Goal: Task Accomplishment & Management: Manage account settings

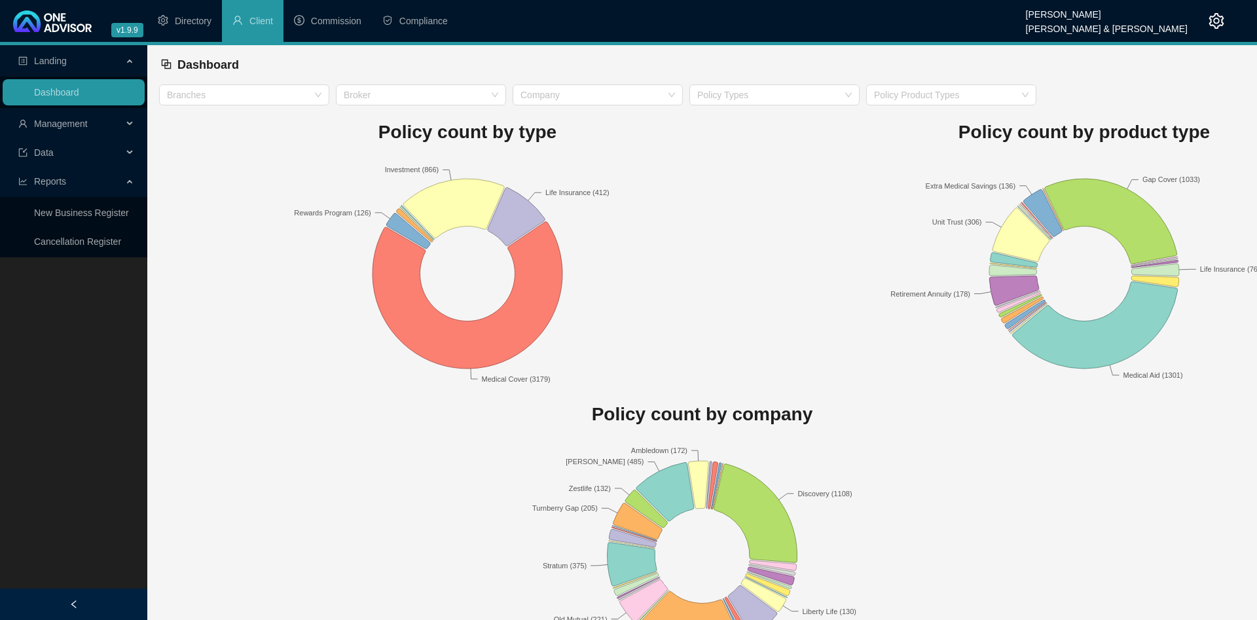
click at [67, 119] on span "Management" at bounding box center [61, 124] width 54 height 10
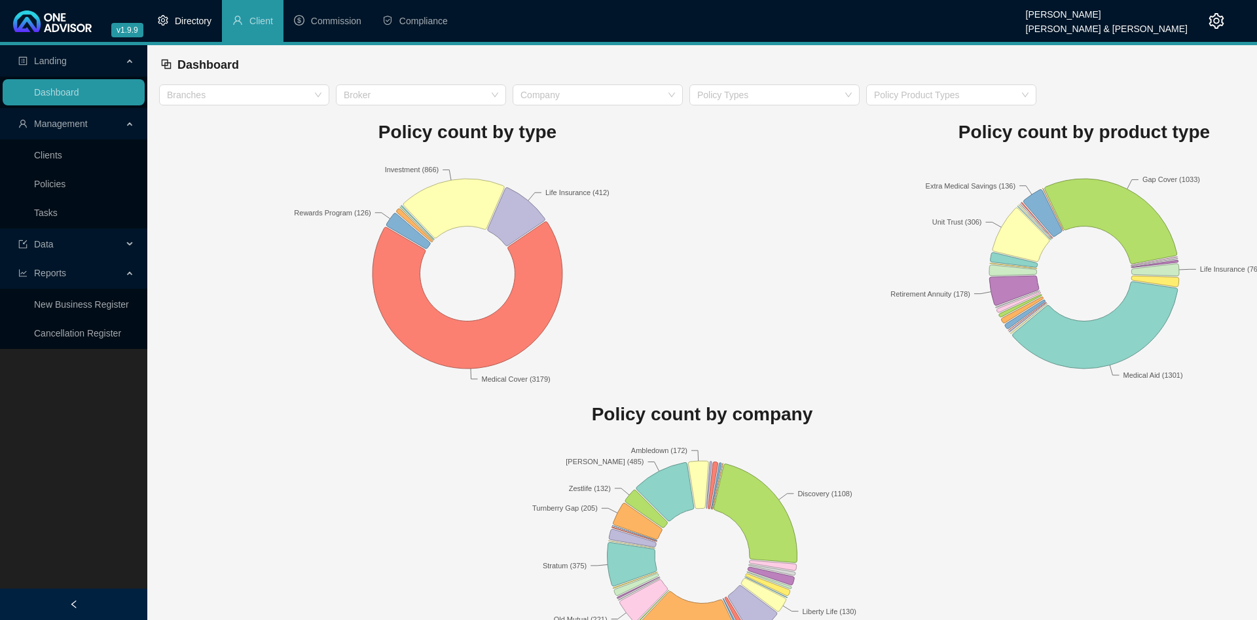
click at [179, 28] on li "Directory" at bounding box center [184, 21] width 75 height 42
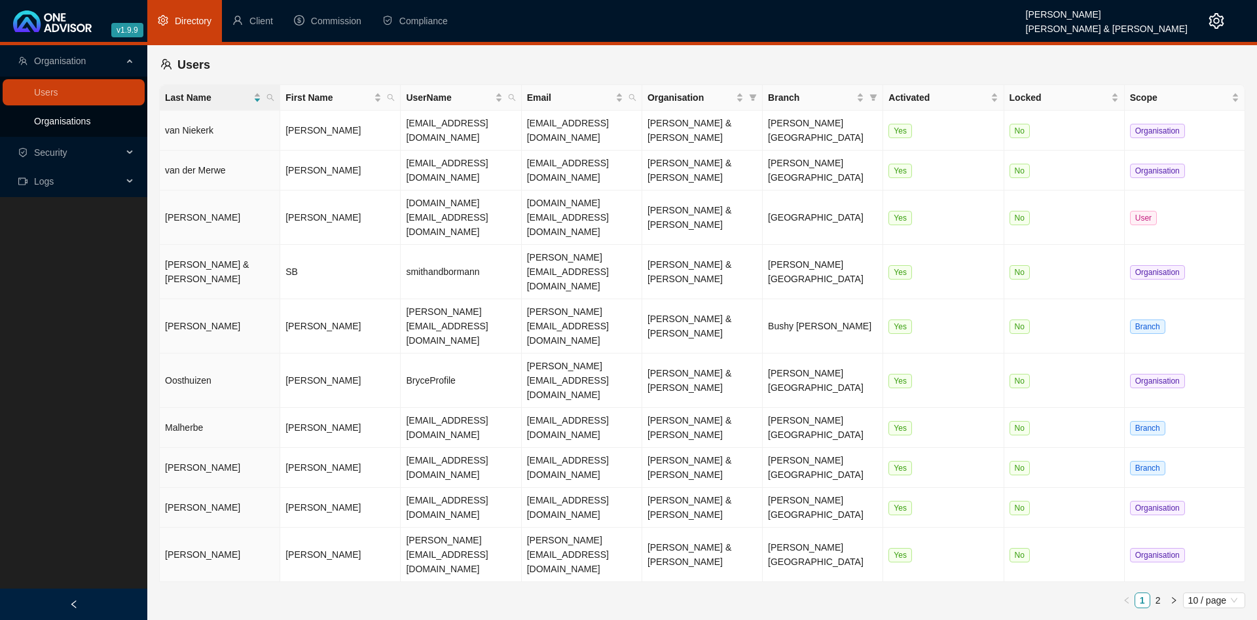
click at [86, 122] on link "Organisations" at bounding box center [62, 121] width 56 height 10
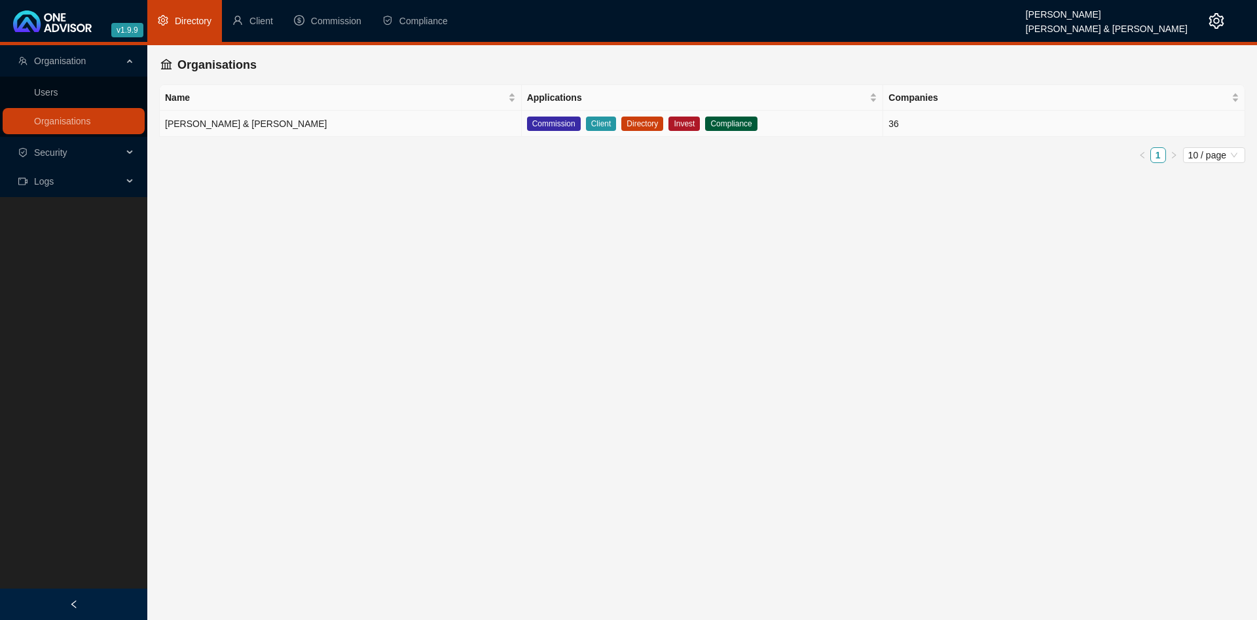
click at [301, 120] on td "[PERSON_NAME] & [PERSON_NAME]" at bounding box center [341, 124] width 362 height 26
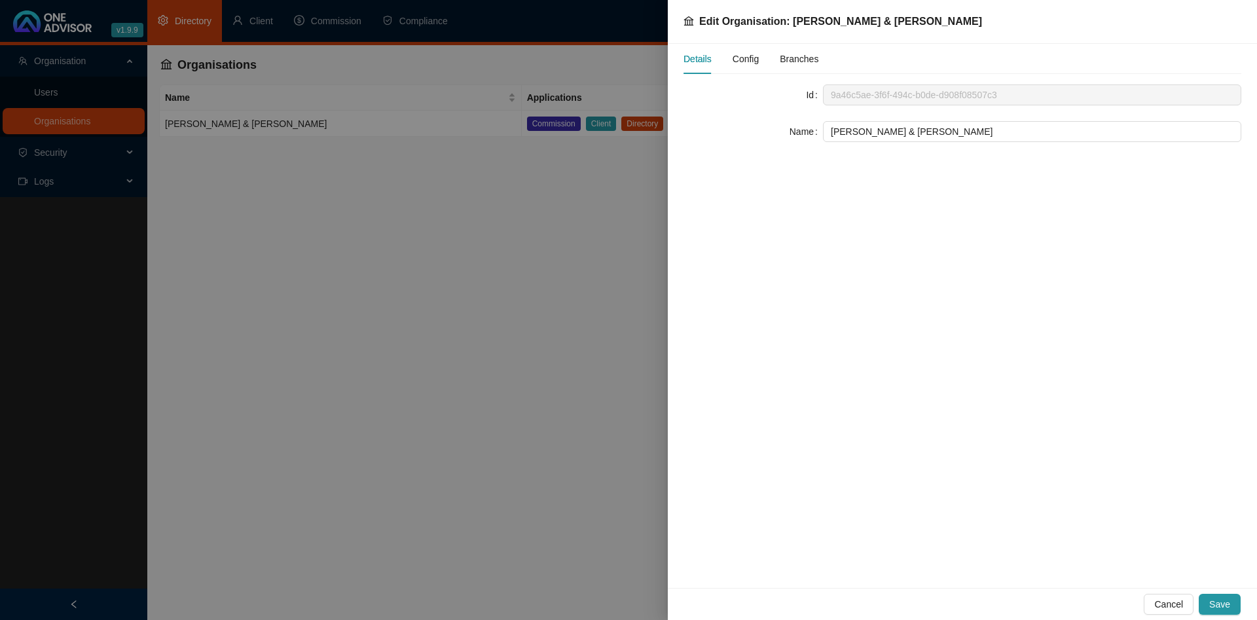
click at [739, 52] on div "Config" at bounding box center [746, 59] width 26 height 14
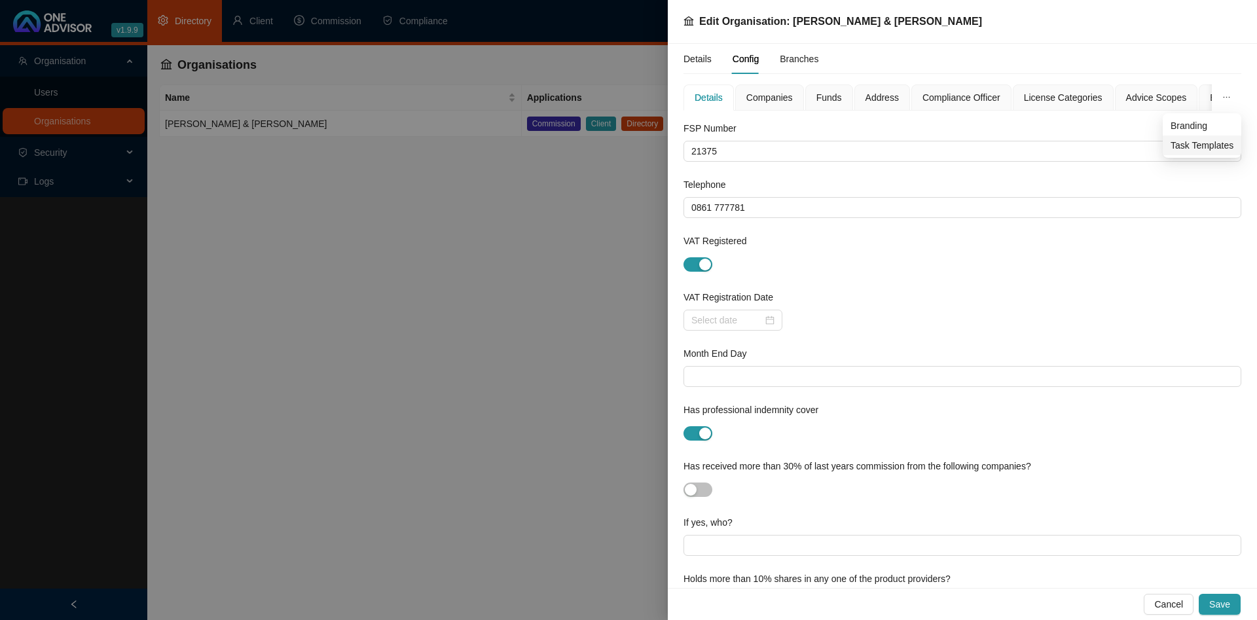
click at [1200, 143] on span "Task Templates" at bounding box center [1202, 145] width 63 height 14
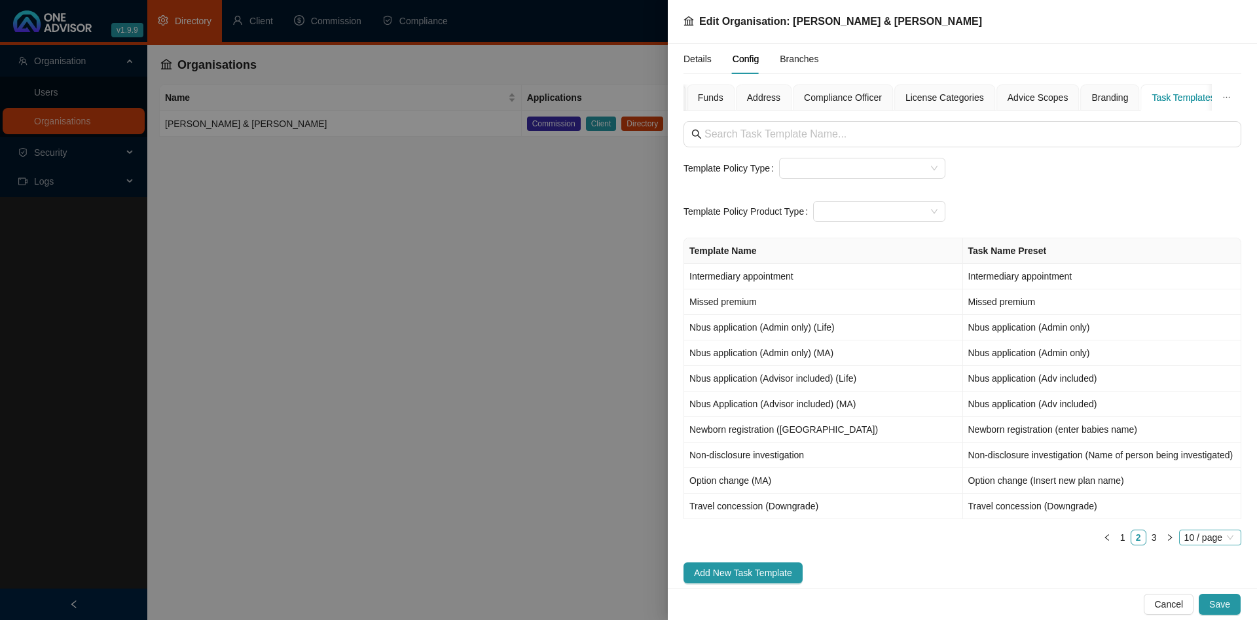
click at [1193, 539] on span "10 / page" at bounding box center [1210, 537] width 52 height 14
click at [1212, 511] on div "100 / page" at bounding box center [1211, 514] width 43 height 14
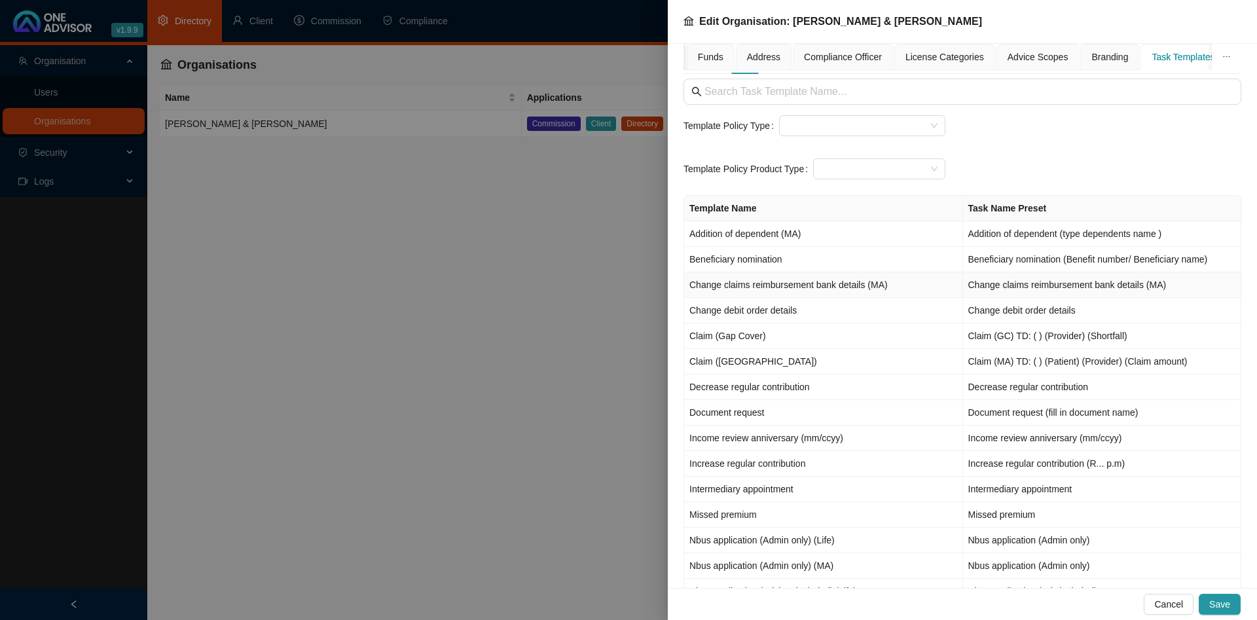
scroll to position [75, 0]
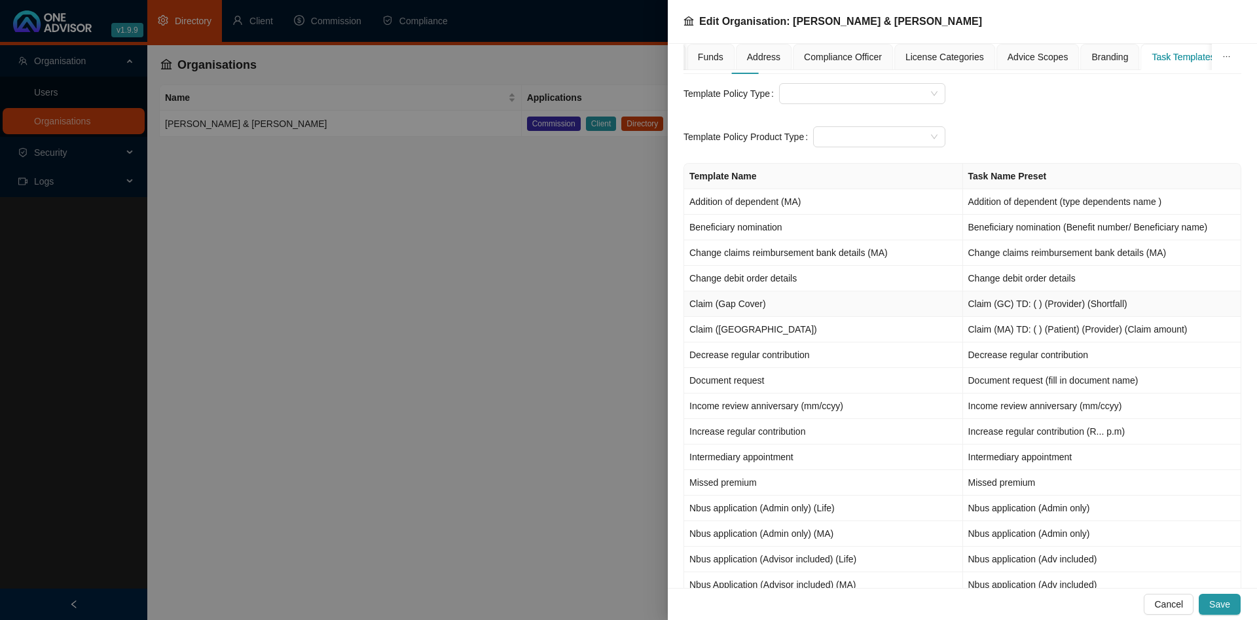
click at [850, 304] on td "Claim (Gap Cover)" at bounding box center [823, 304] width 279 height 26
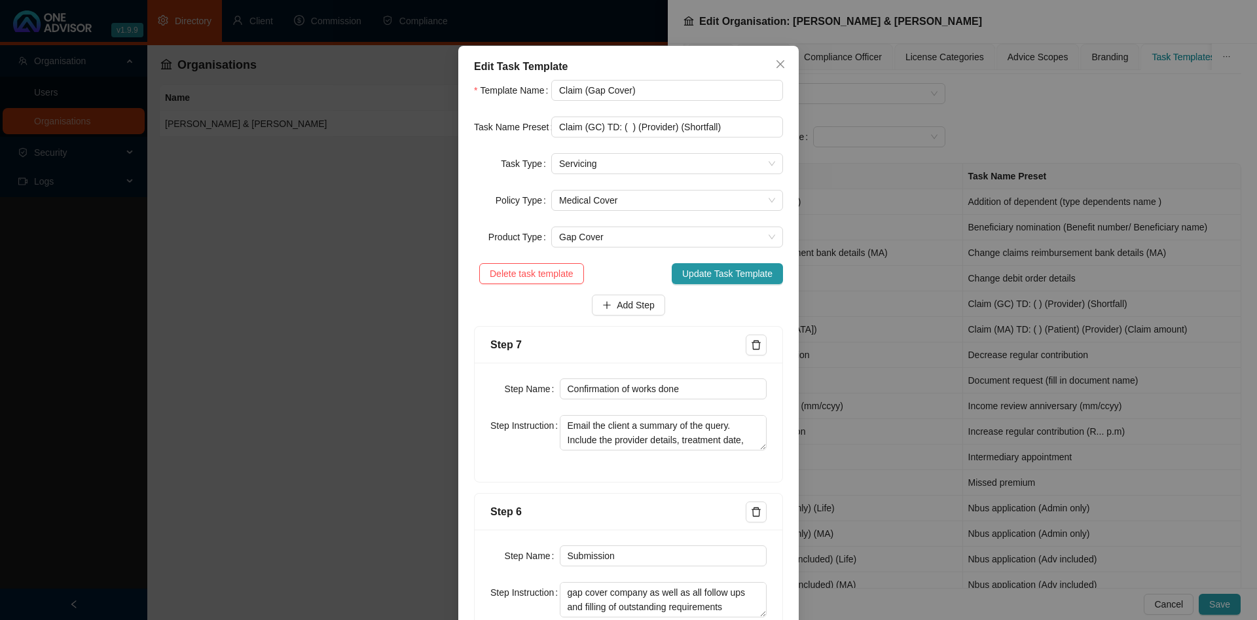
scroll to position [0, 0]
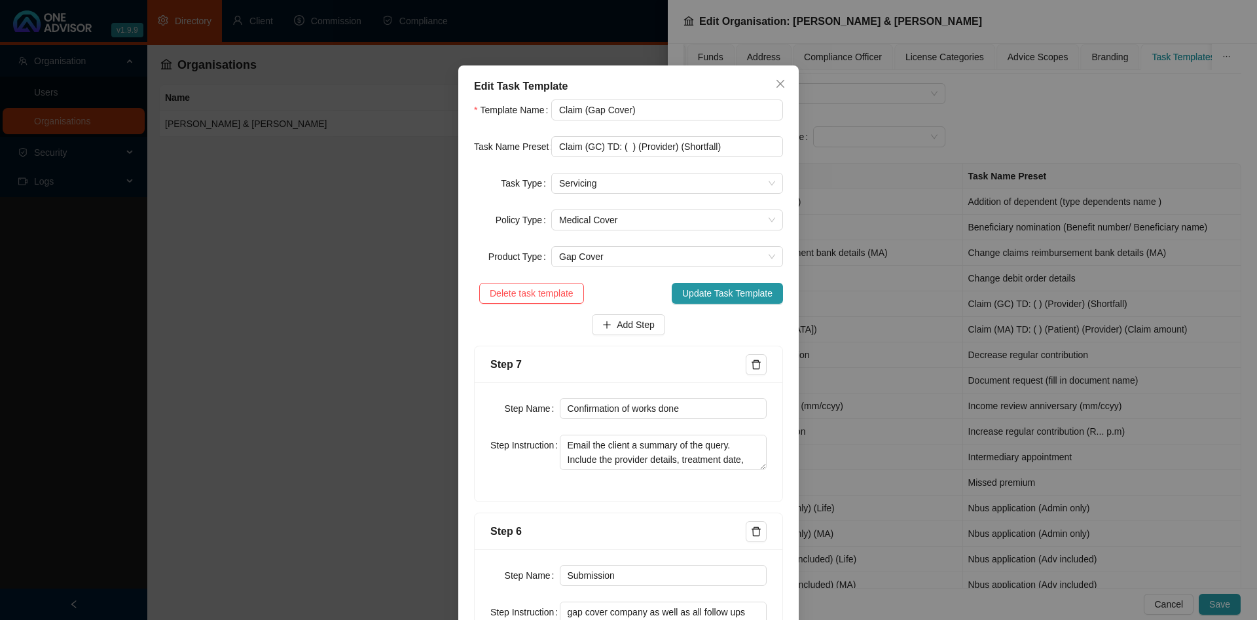
click at [1094, 141] on div "Edit Task Template Template Name Claim (Gap Cover) Task Name Preset Claim (GC) …" at bounding box center [628, 310] width 1257 height 620
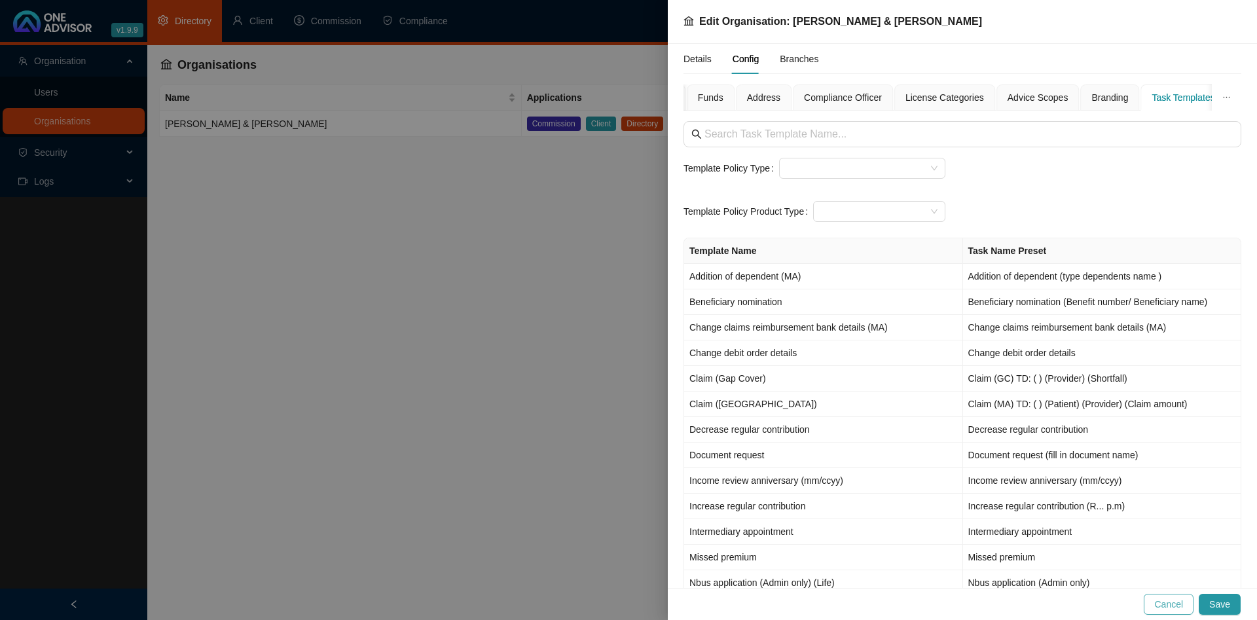
click at [1168, 601] on span "Cancel" at bounding box center [1168, 604] width 29 height 14
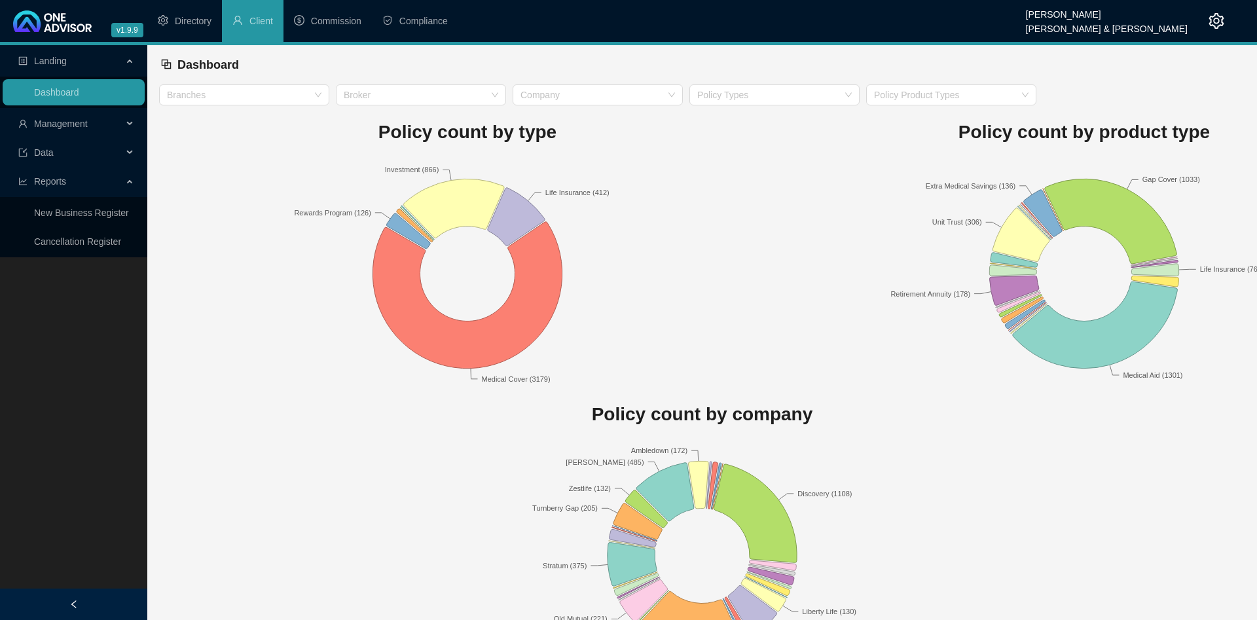
click at [98, 117] on span "Management" at bounding box center [70, 124] width 104 height 26
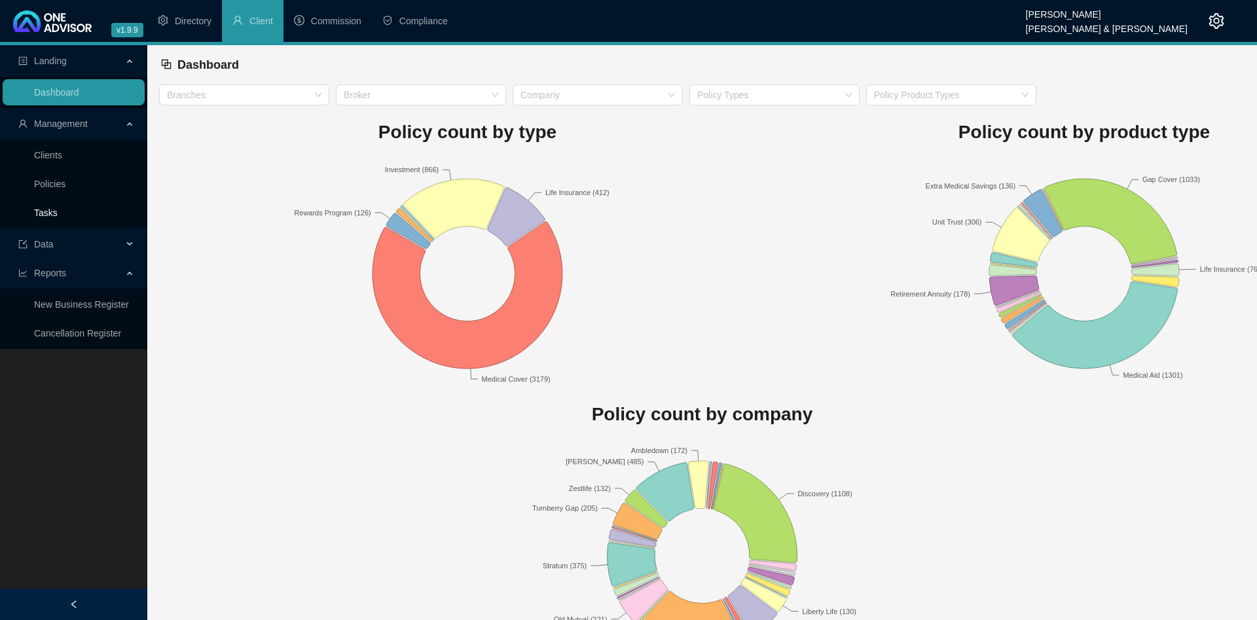
click at [58, 214] on link "Tasks" at bounding box center [46, 213] width 24 height 10
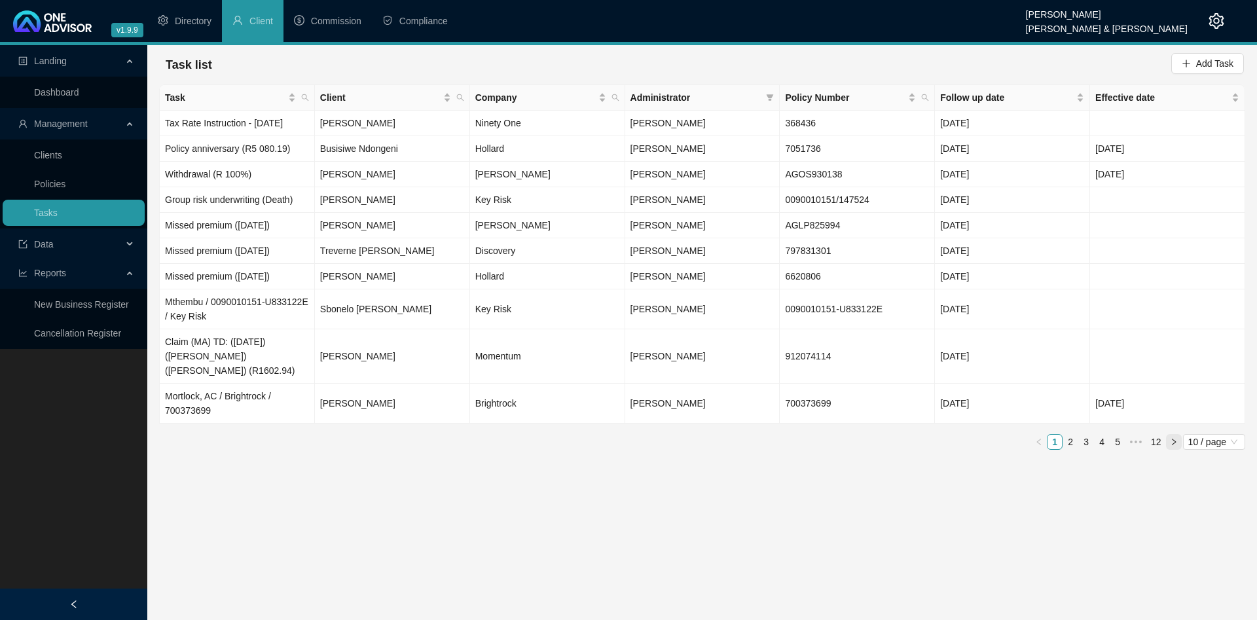
click at [1177, 438] on icon "right" at bounding box center [1174, 442] width 8 height 8
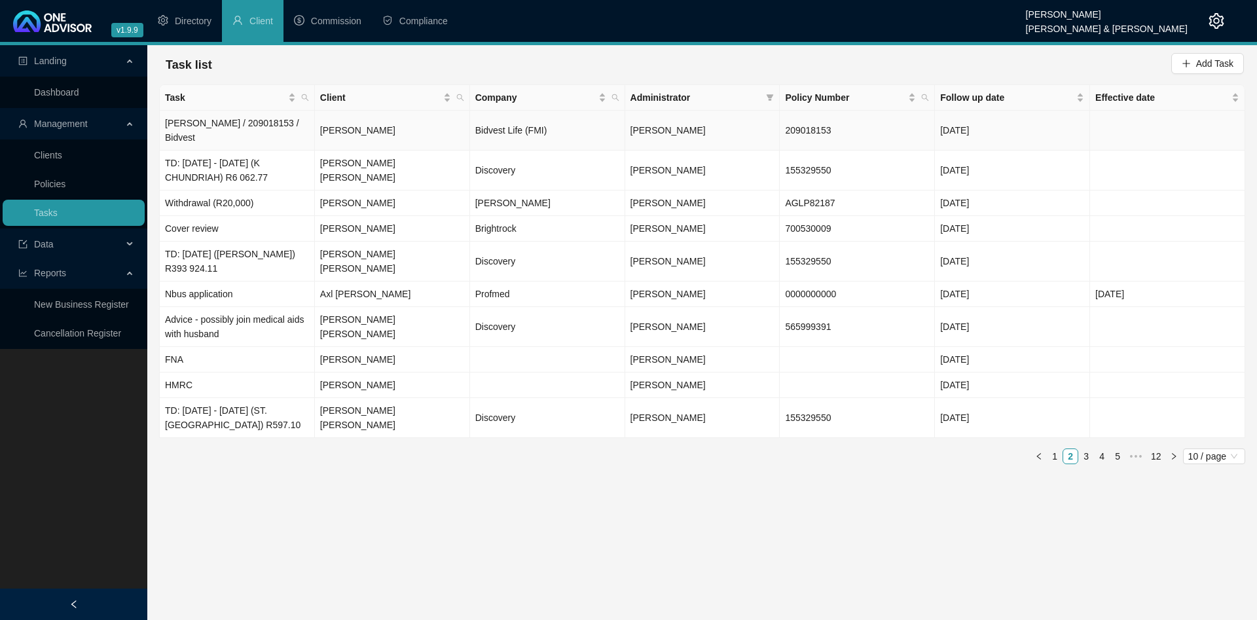
click at [634, 127] on span "[PERSON_NAME]" at bounding box center [668, 130] width 75 height 10
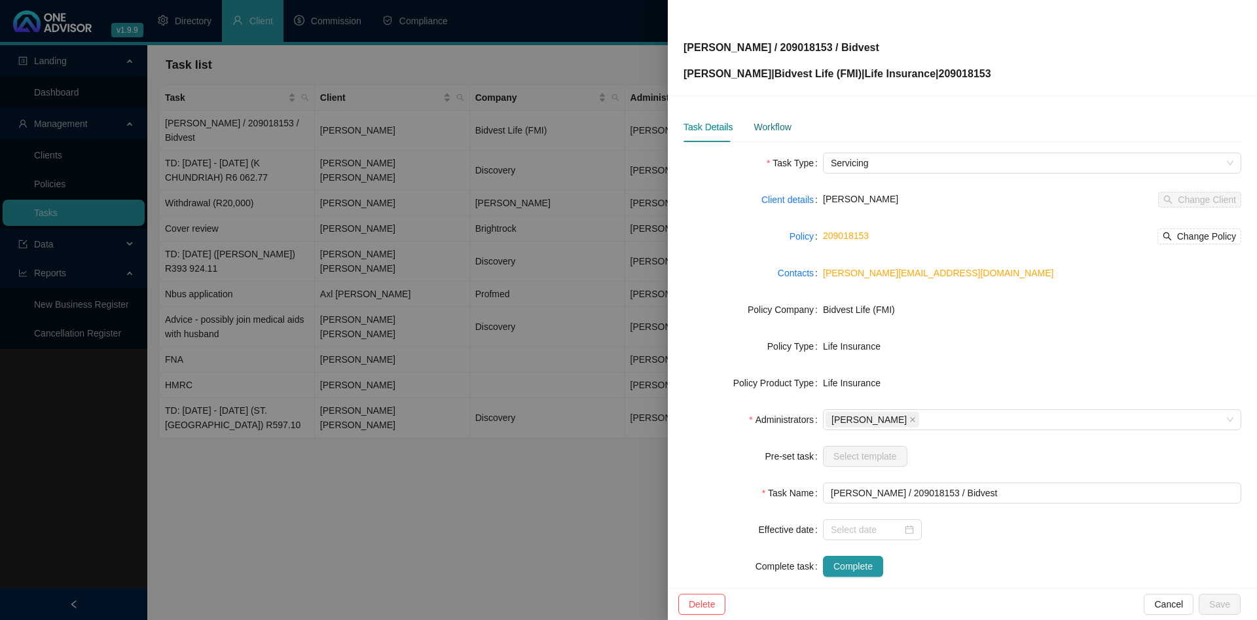
click at [760, 128] on div "Workflow" at bounding box center [772, 127] width 37 height 14
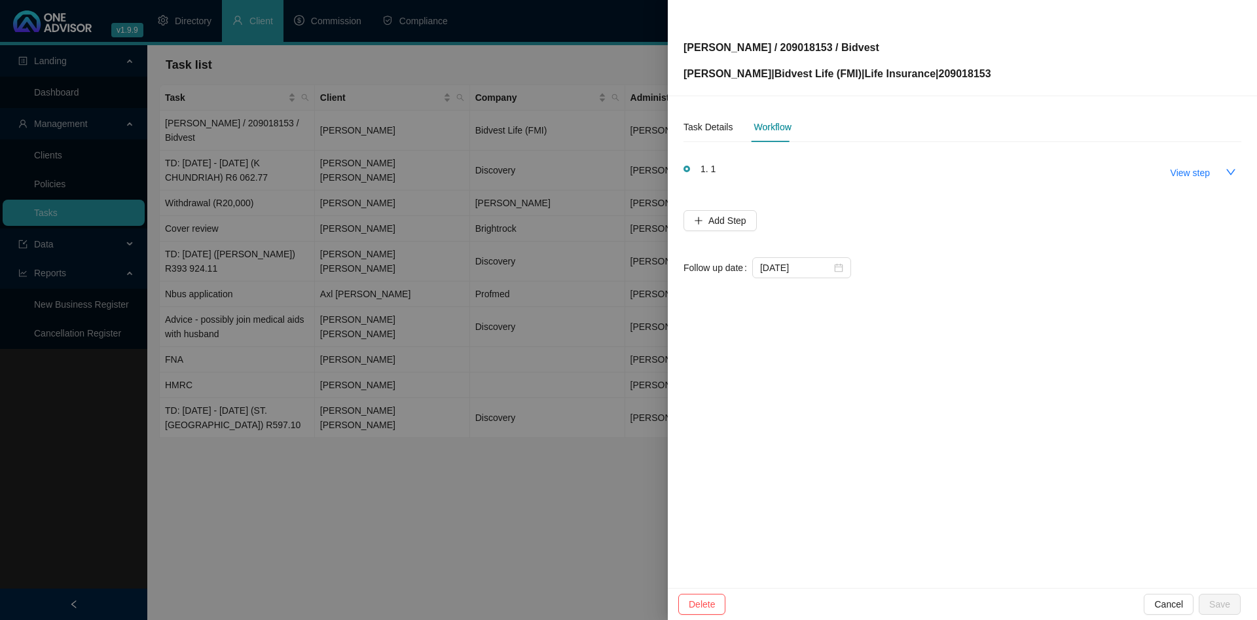
click at [380, 134] on div at bounding box center [628, 310] width 1257 height 620
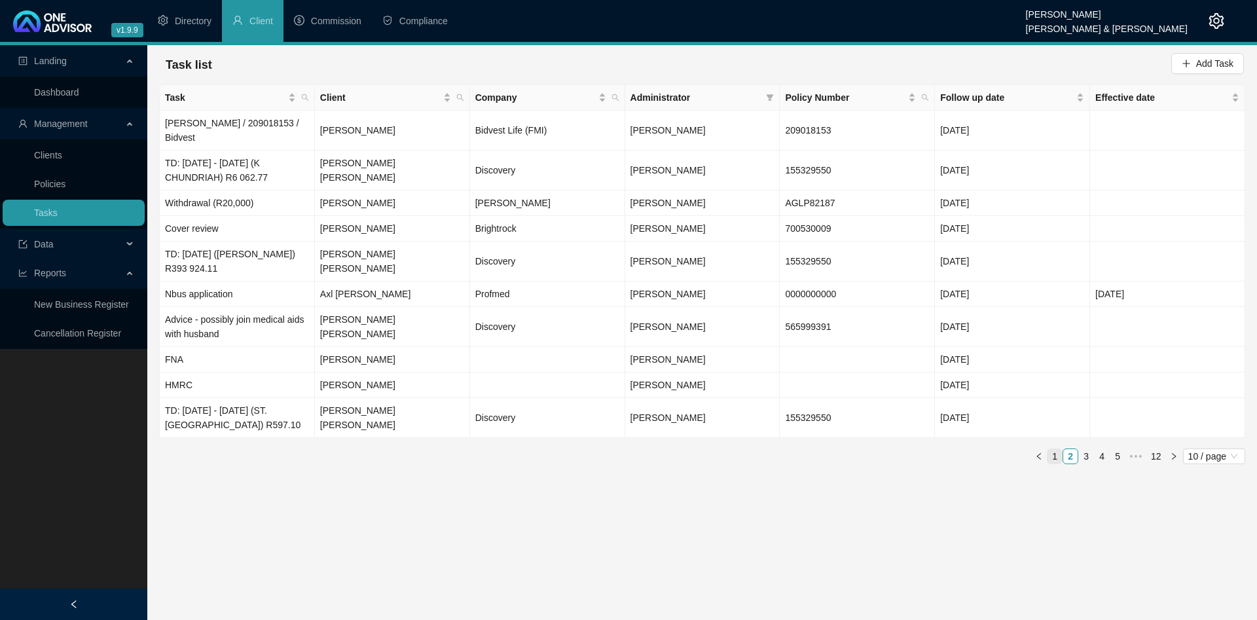
click at [1060, 449] on link "1" at bounding box center [1055, 456] width 14 height 14
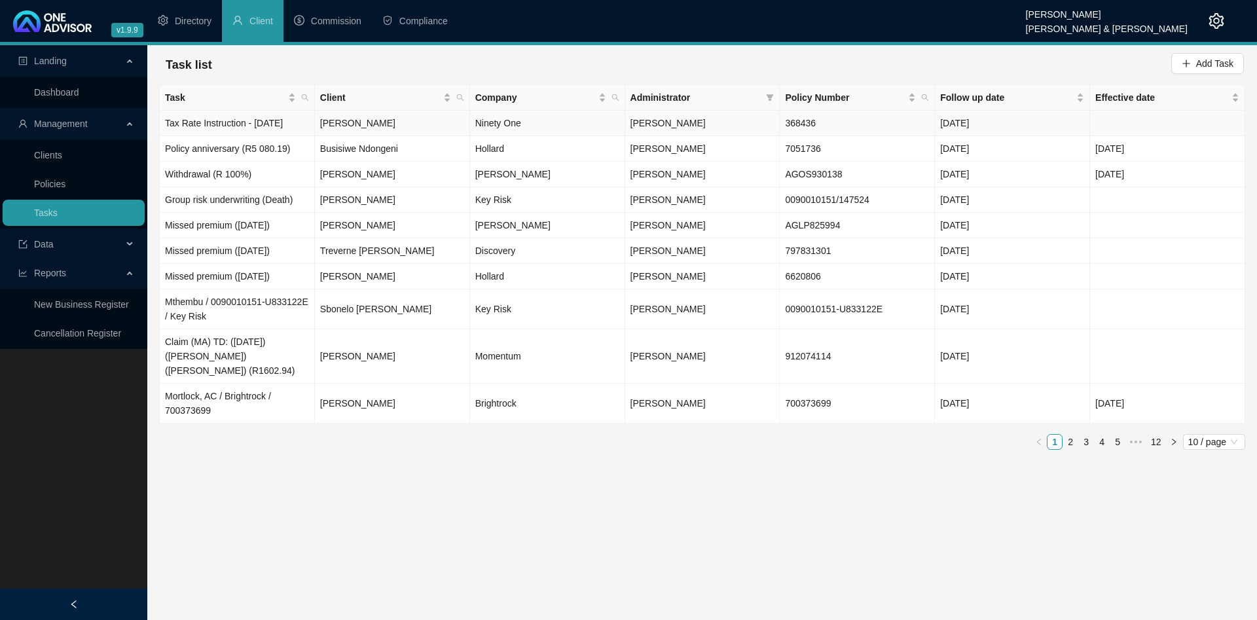
click at [387, 125] on td "[PERSON_NAME]" at bounding box center [392, 124] width 155 height 26
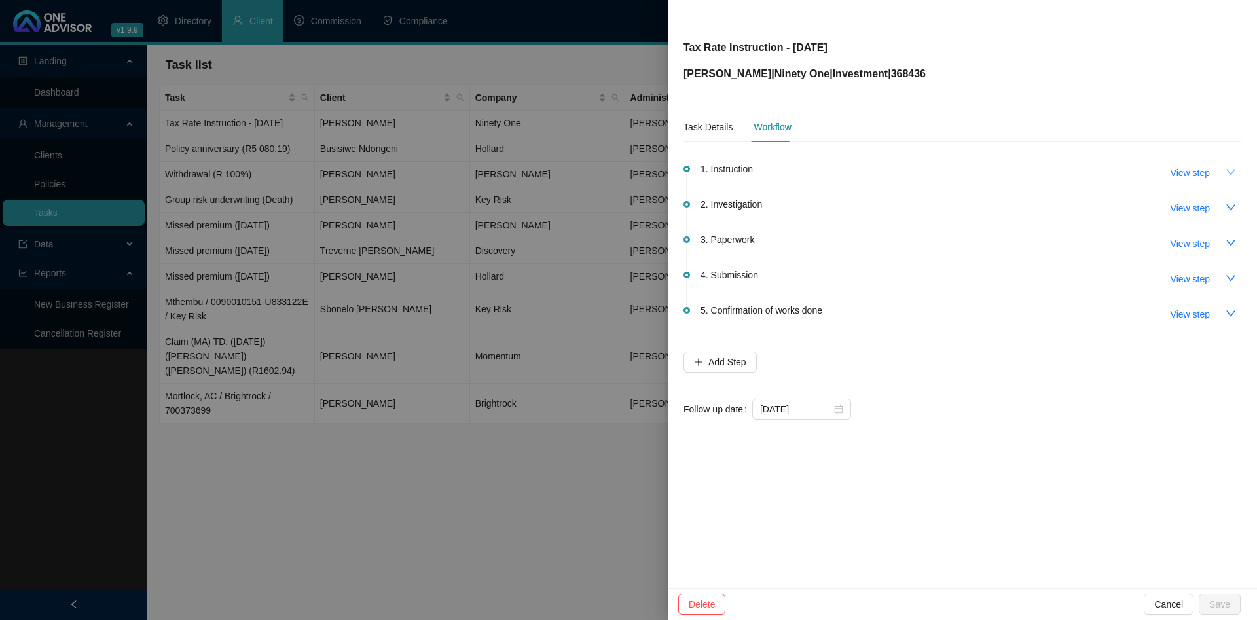
click at [1234, 165] on button "button" at bounding box center [1230, 172] width 21 height 21
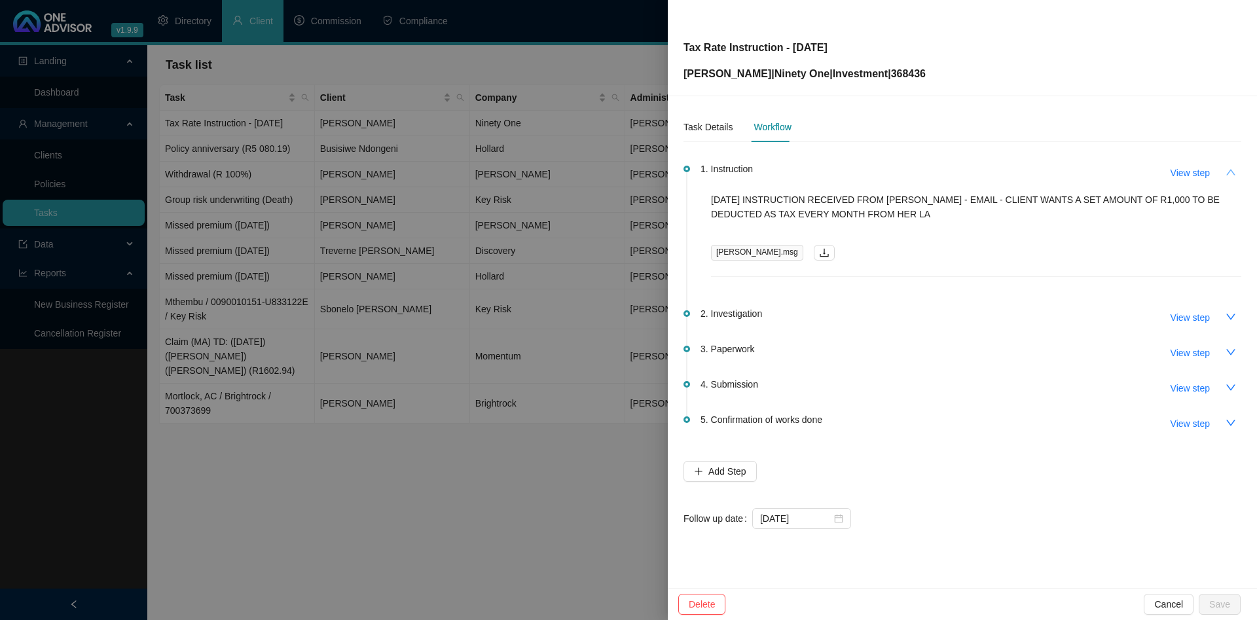
click at [1234, 165] on button "button" at bounding box center [1230, 172] width 21 height 21
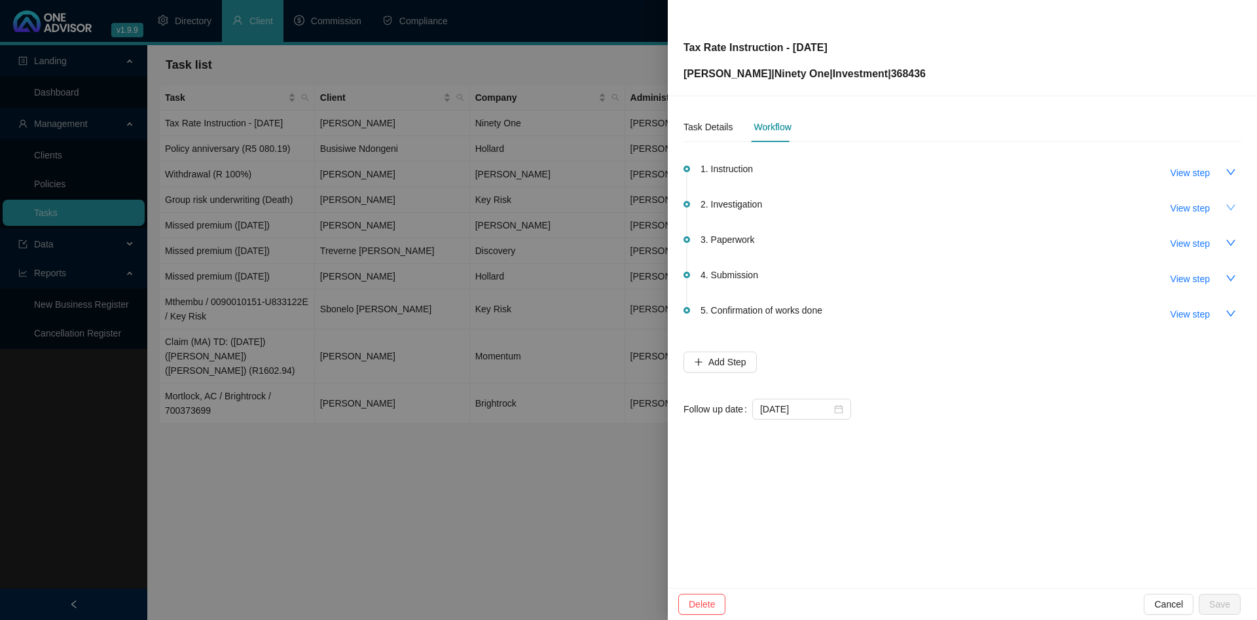
click at [1234, 202] on button "button" at bounding box center [1230, 207] width 21 height 21
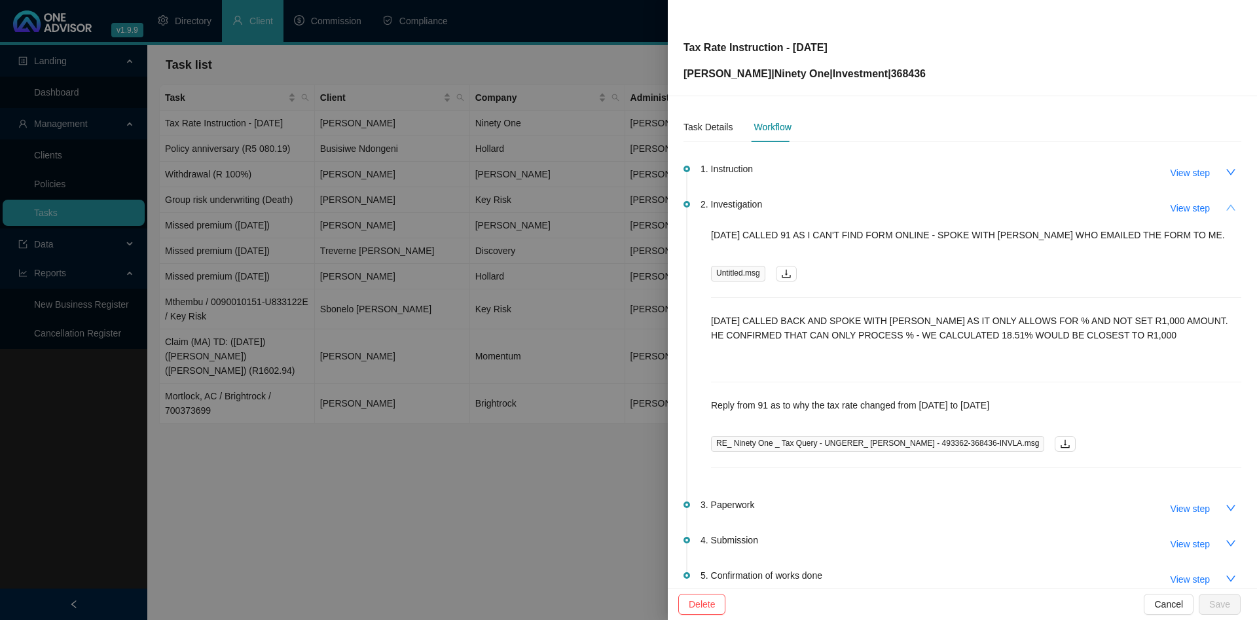
click at [1234, 202] on button "button" at bounding box center [1230, 207] width 21 height 21
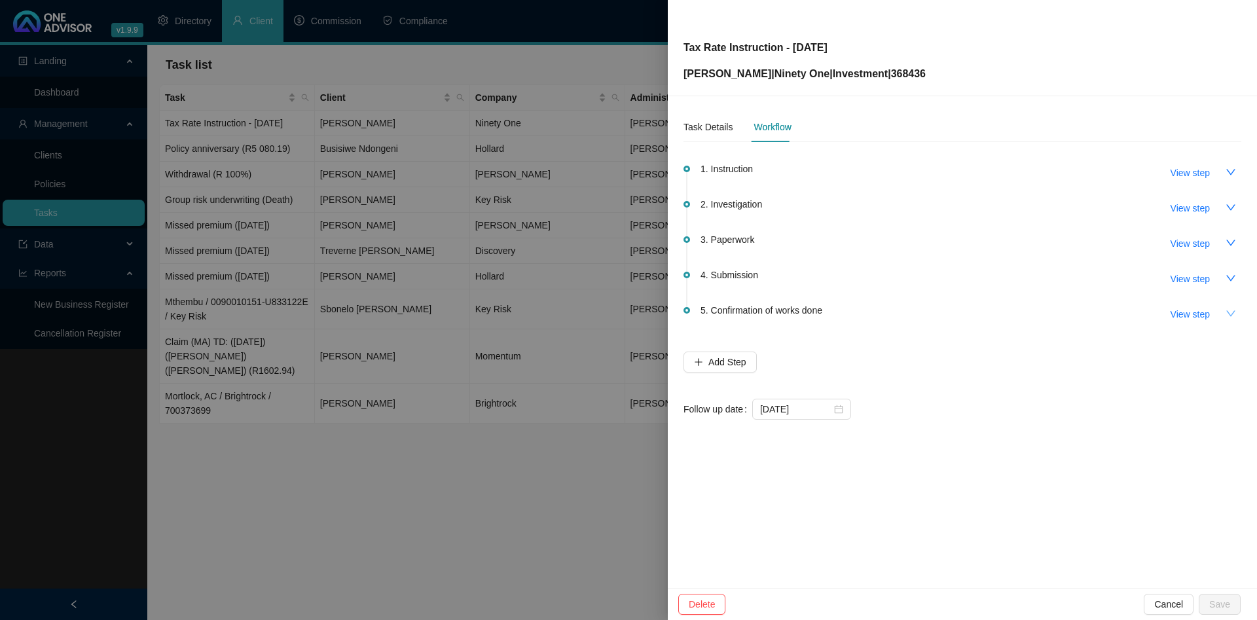
click at [1235, 310] on icon "down" at bounding box center [1230, 313] width 9 height 6
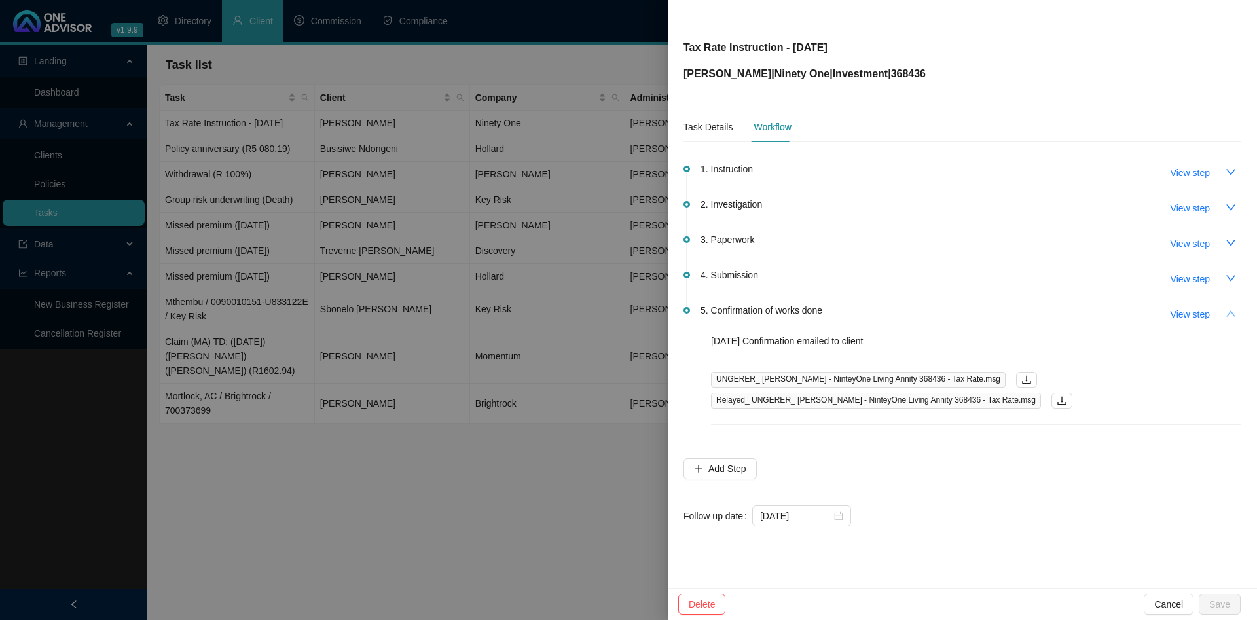
click at [1235, 310] on icon "up" at bounding box center [1231, 313] width 10 height 10
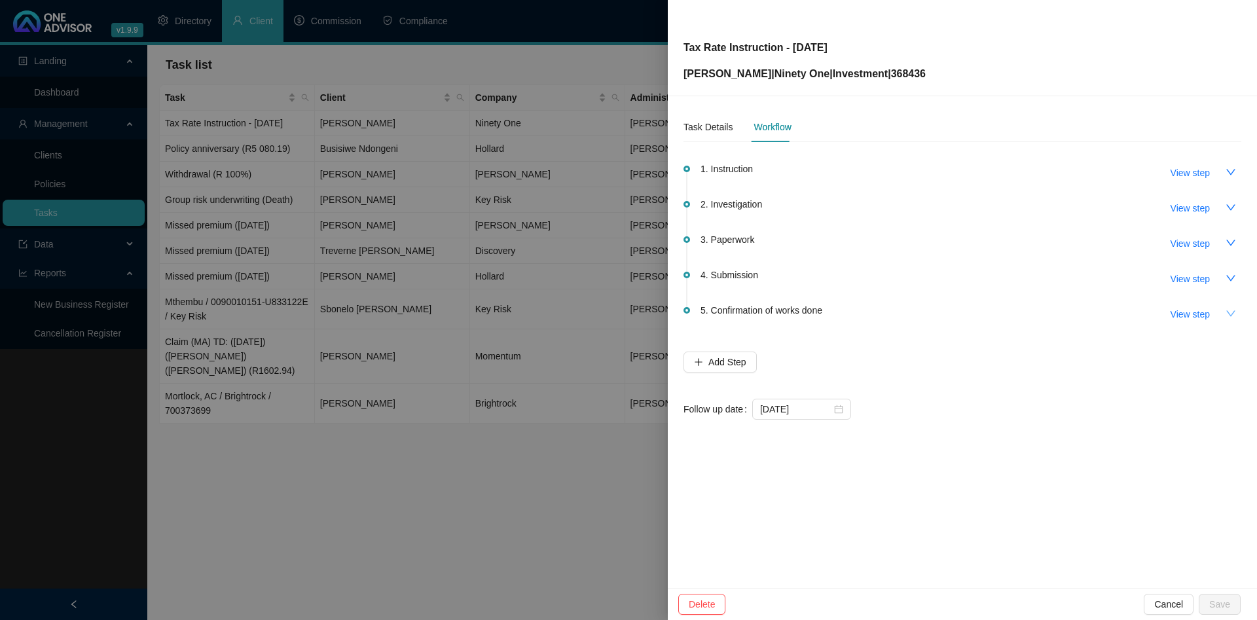
click at [348, 160] on div at bounding box center [628, 310] width 1257 height 620
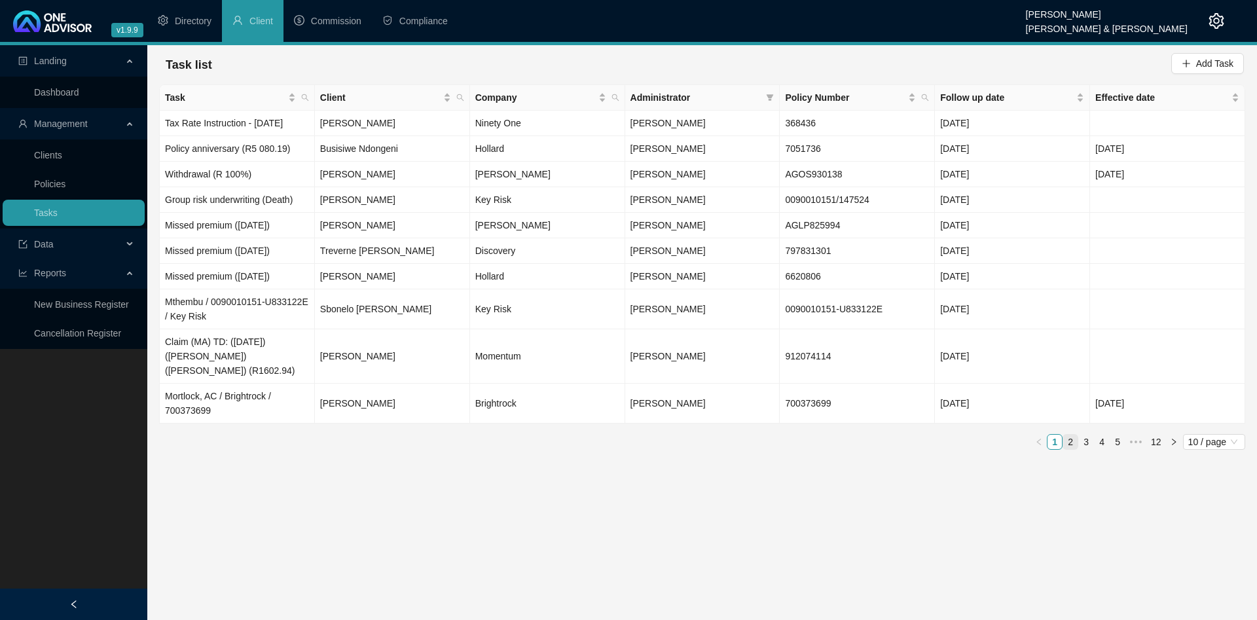
click at [1070, 435] on link "2" at bounding box center [1070, 442] width 14 height 14
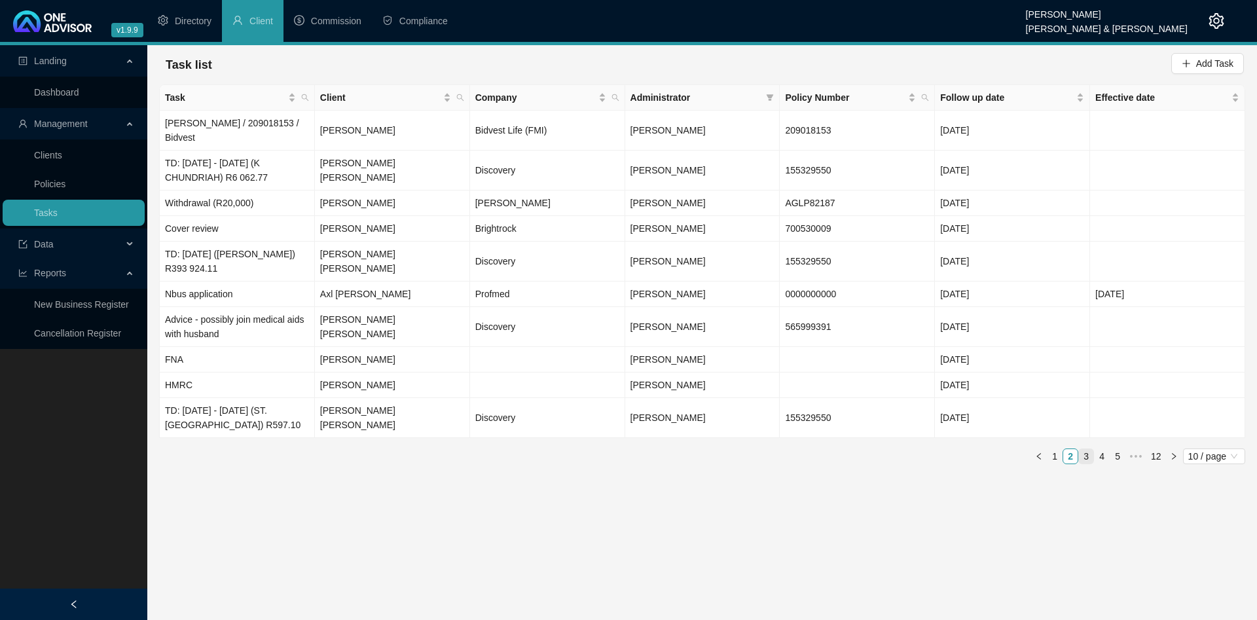
click at [1086, 449] on link "3" at bounding box center [1086, 456] width 14 height 14
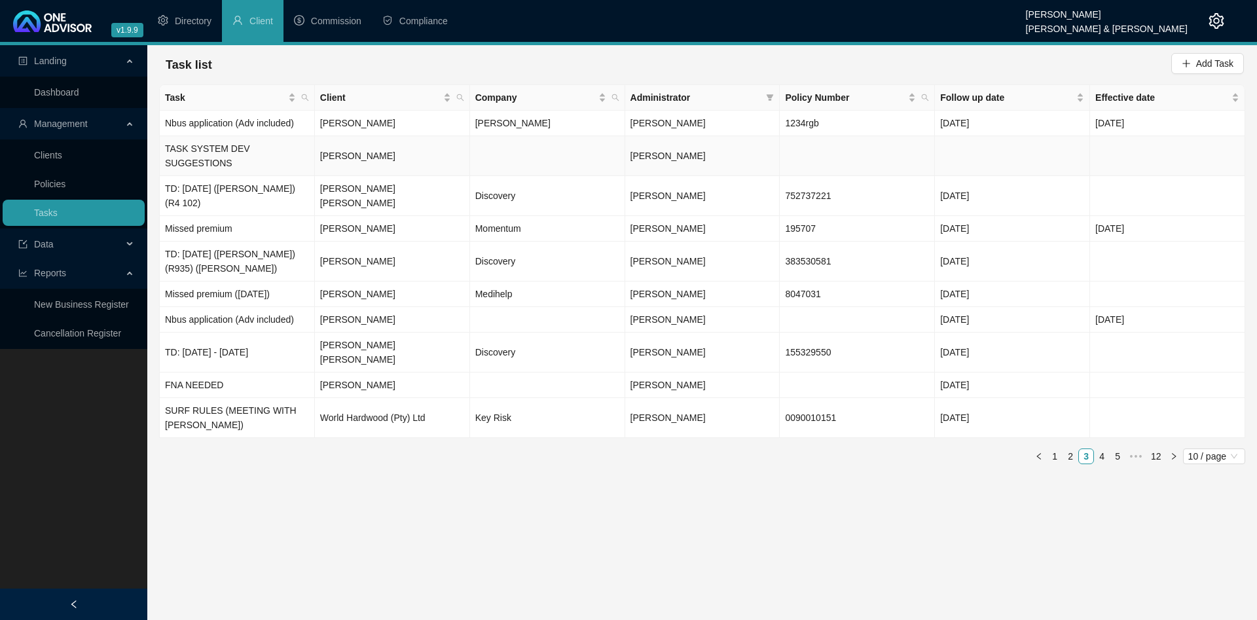
click at [377, 143] on td "[PERSON_NAME]" at bounding box center [392, 156] width 155 height 40
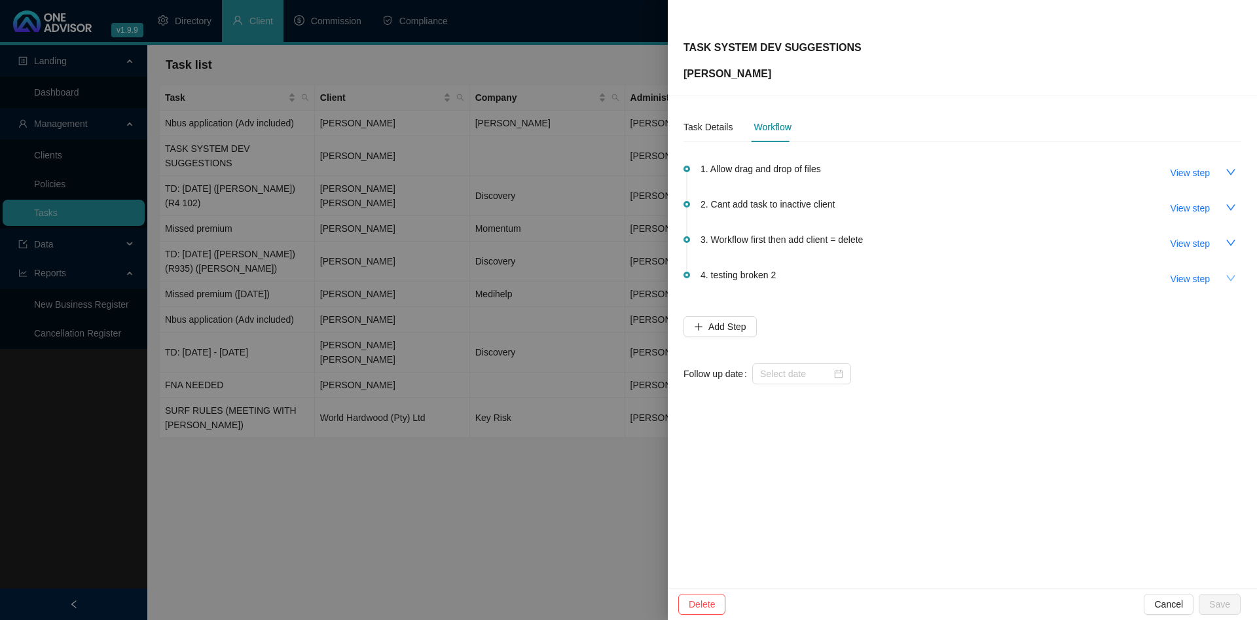
click at [1239, 283] on button "button" at bounding box center [1230, 278] width 21 height 21
click at [1238, 278] on button "button" at bounding box center [1230, 278] width 21 height 21
click at [1228, 238] on icon "down" at bounding box center [1231, 243] width 10 height 10
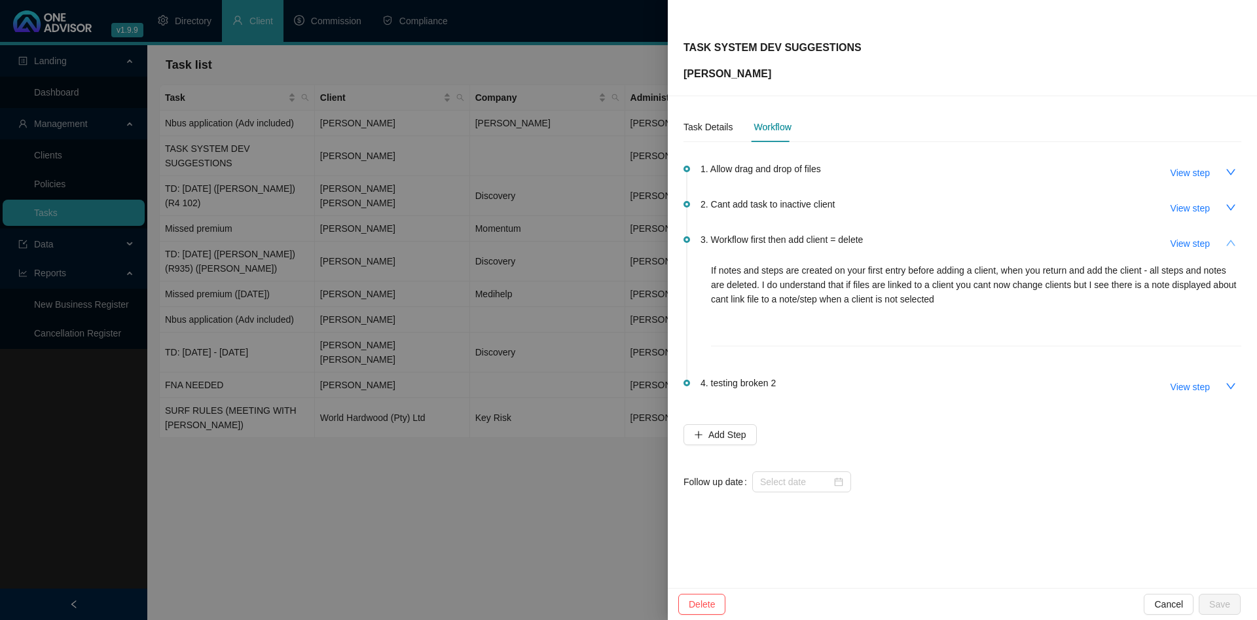
click at [1230, 242] on icon "up" at bounding box center [1231, 243] width 10 height 10
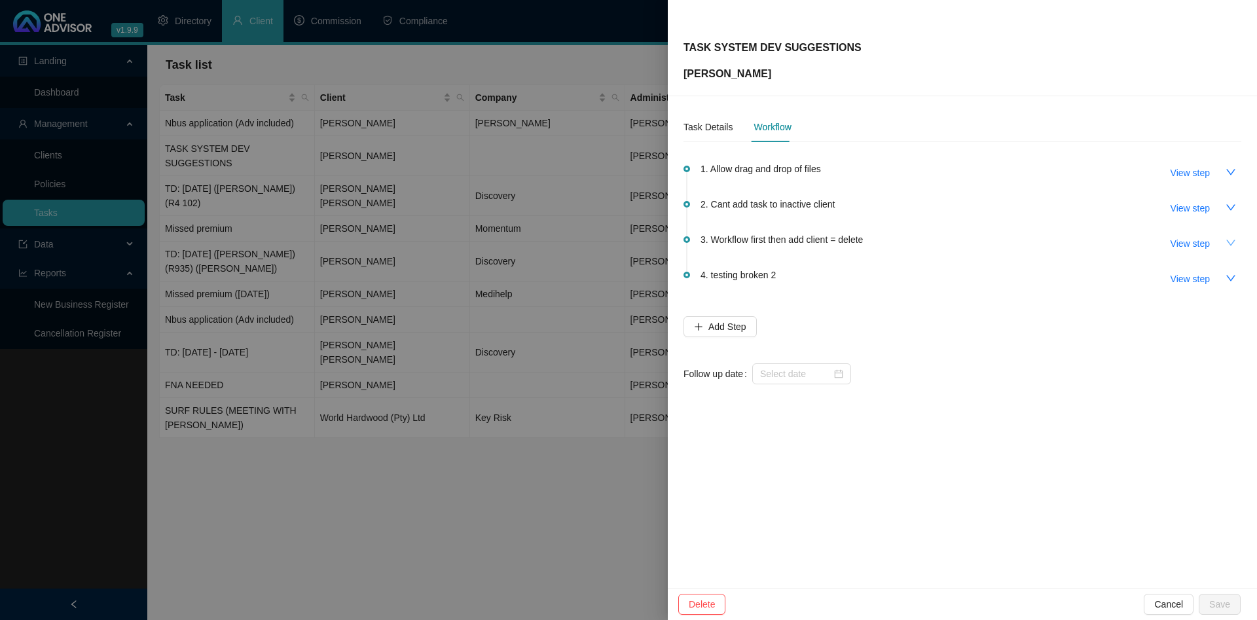
click at [1230, 220] on li "2. Cant add task to inactive client View step" at bounding box center [963, 218] width 558 height 35
click at [1234, 209] on icon "down" at bounding box center [1231, 207] width 10 height 10
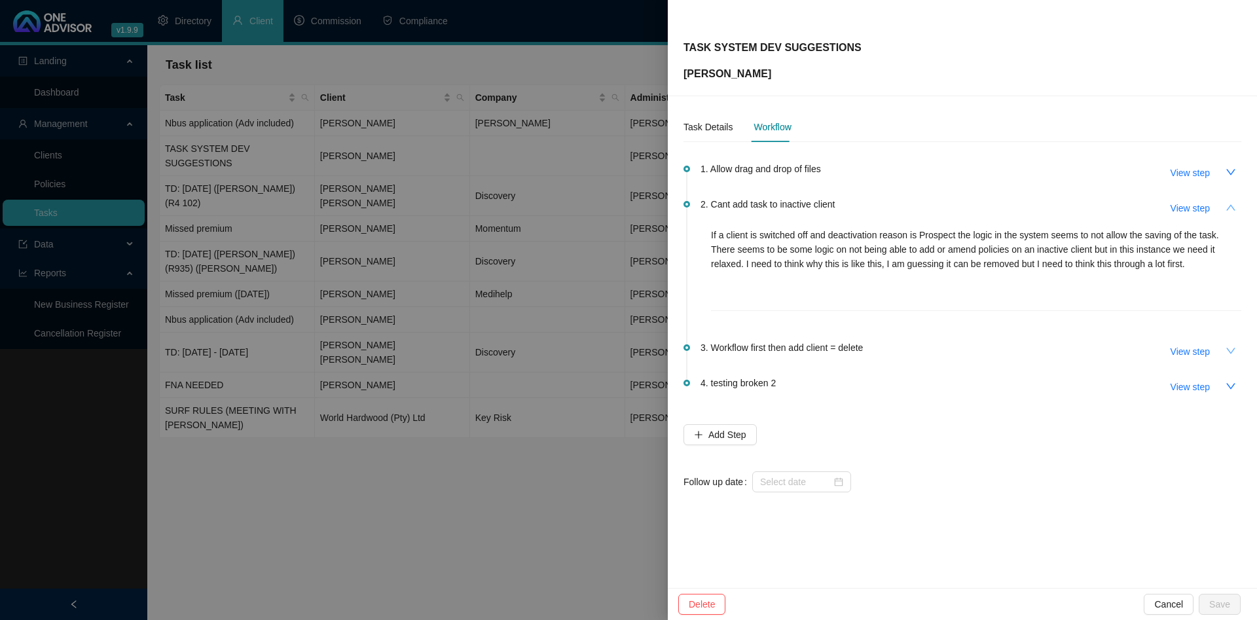
click at [1234, 209] on icon "up" at bounding box center [1230, 207] width 9 height 6
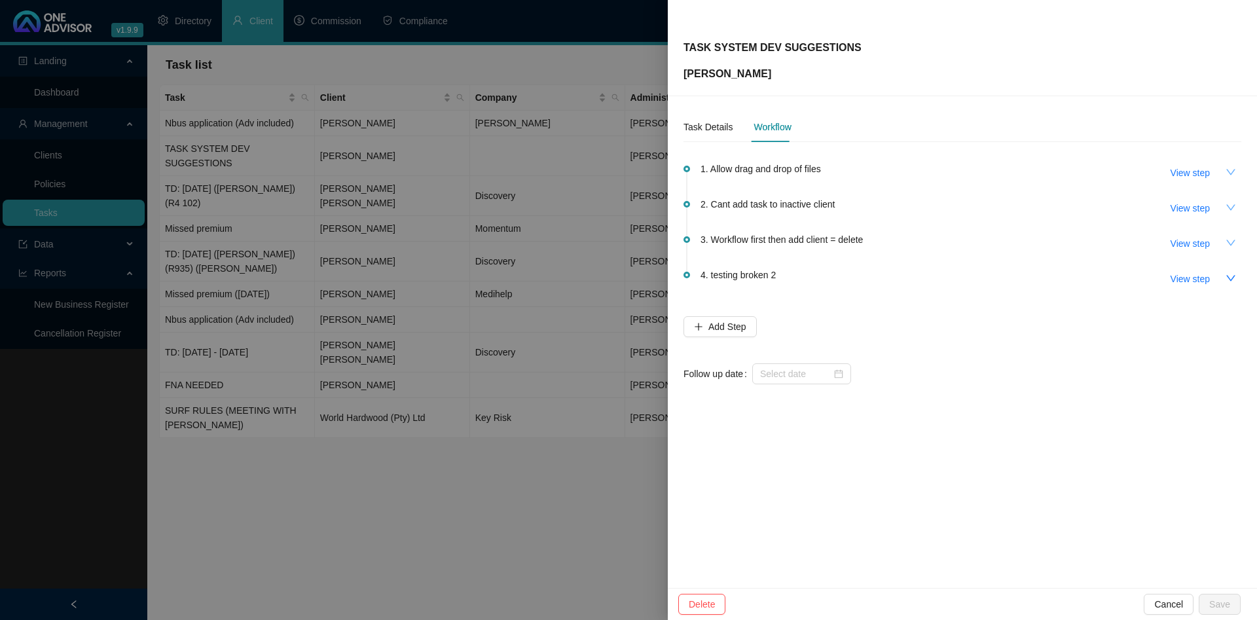
click at [1232, 171] on icon "down" at bounding box center [1231, 172] width 10 height 10
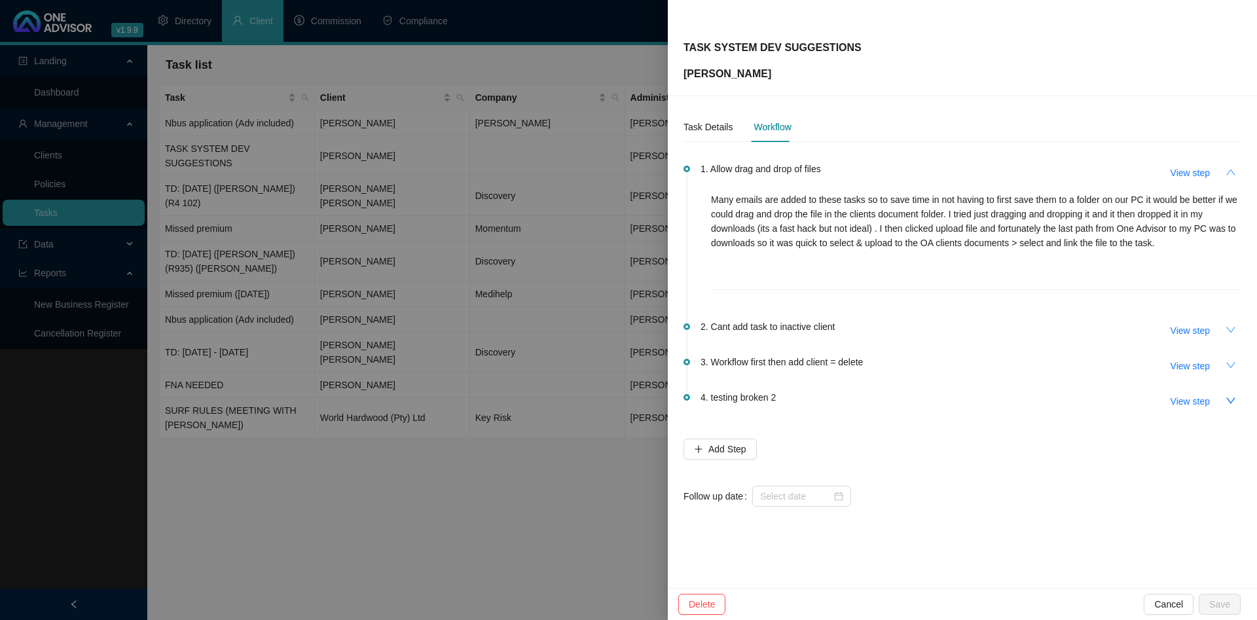
click at [1232, 171] on icon "up" at bounding box center [1230, 172] width 9 height 6
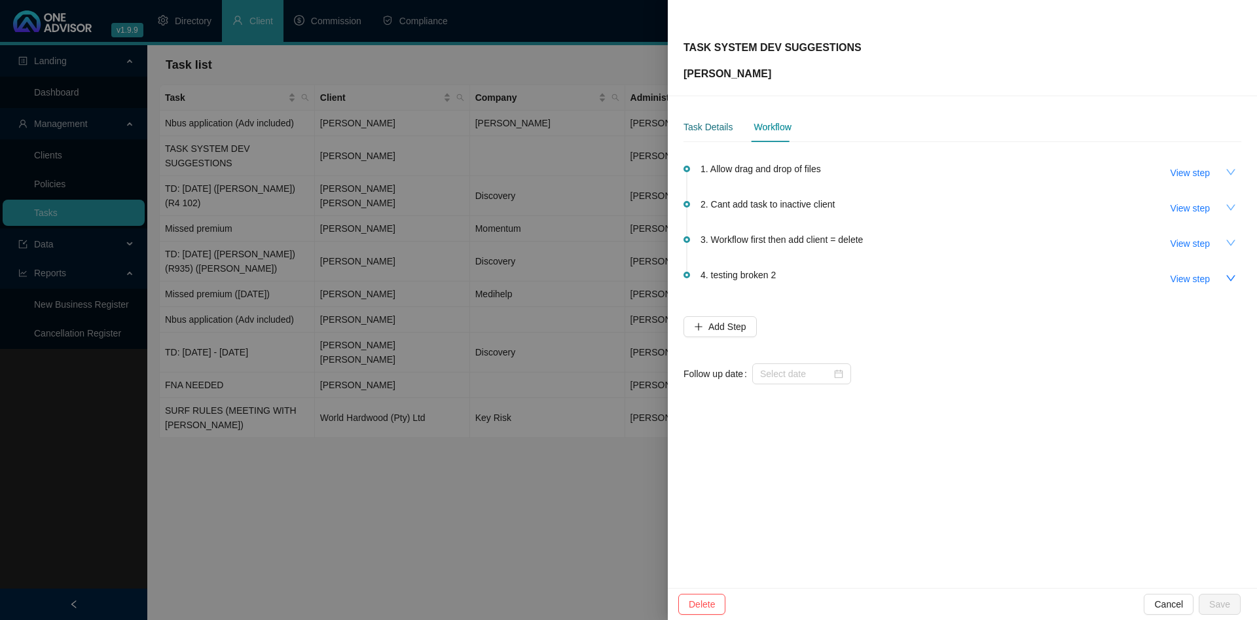
click at [697, 126] on div "Task Details" at bounding box center [708, 127] width 49 height 14
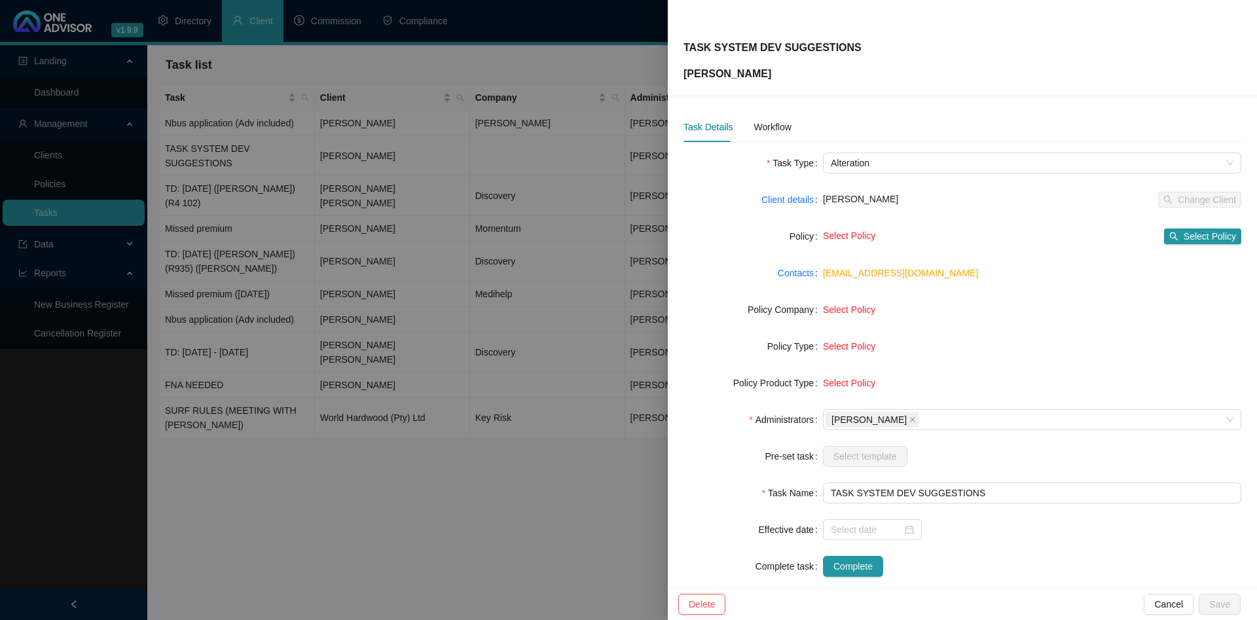
click at [399, 100] on div at bounding box center [628, 310] width 1257 height 620
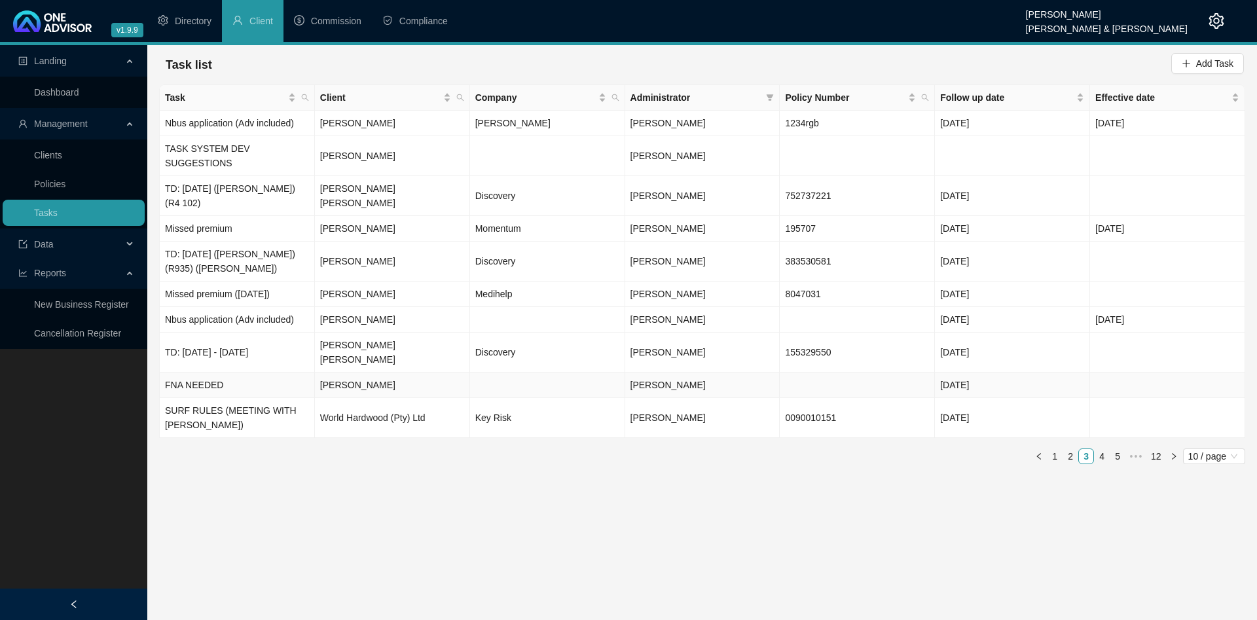
click at [301, 373] on td "FNA NEEDED" at bounding box center [237, 386] width 155 height 26
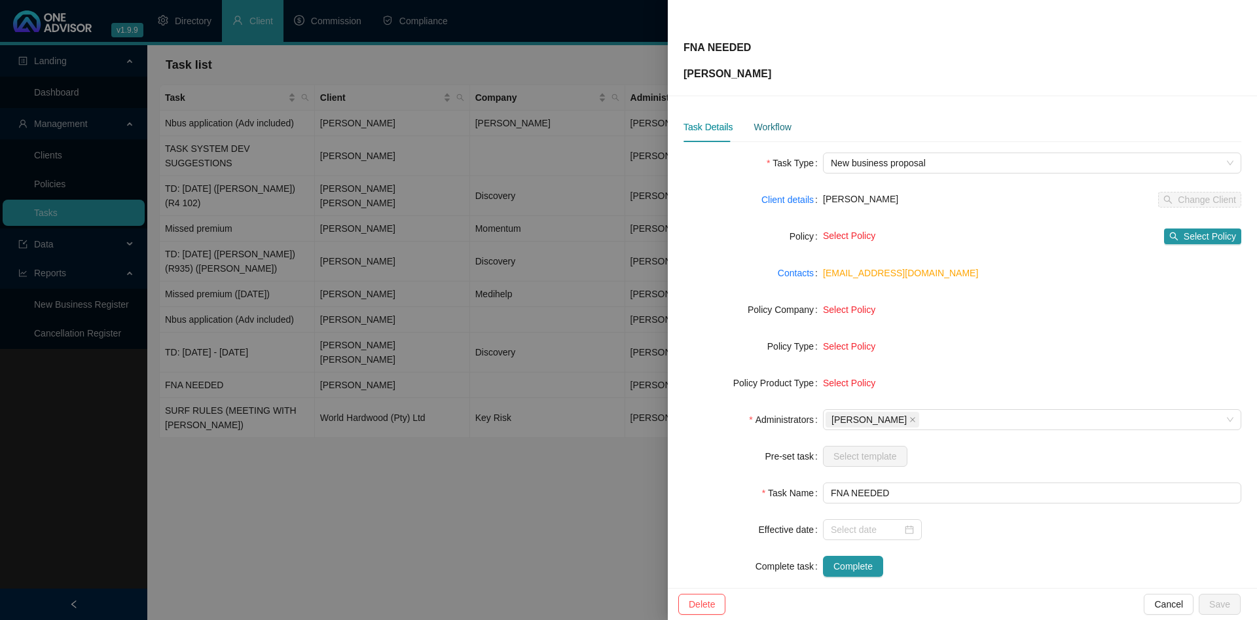
click at [786, 126] on div "Workflow" at bounding box center [772, 127] width 37 height 14
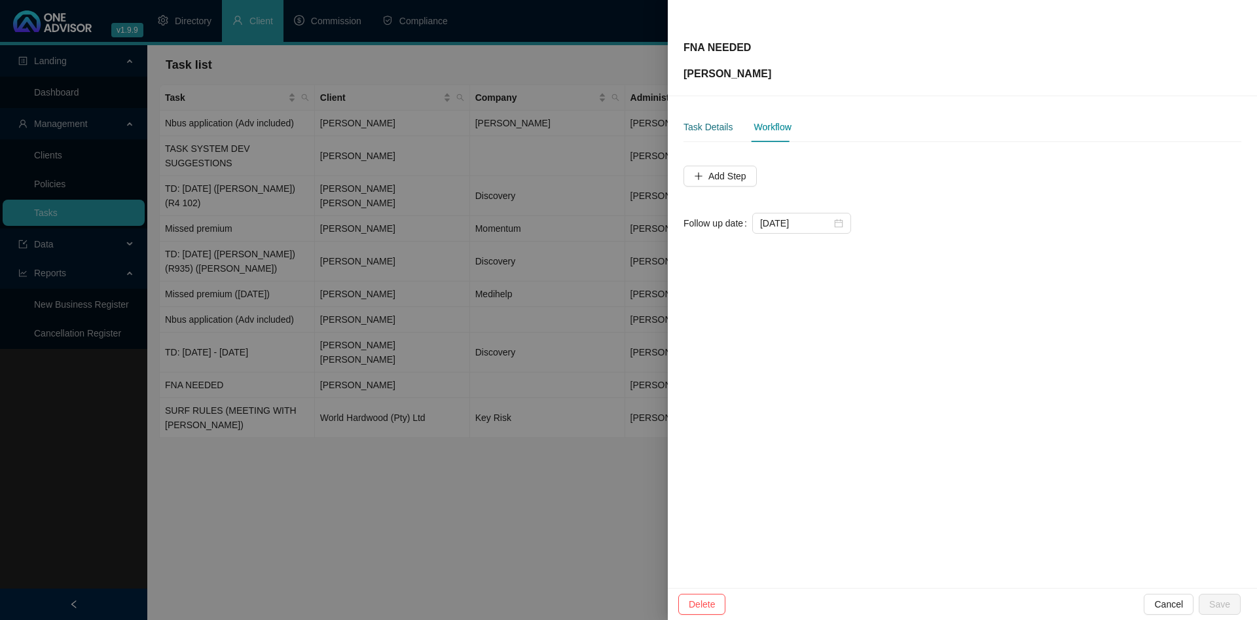
click at [710, 124] on div "Task Details" at bounding box center [708, 127] width 49 height 14
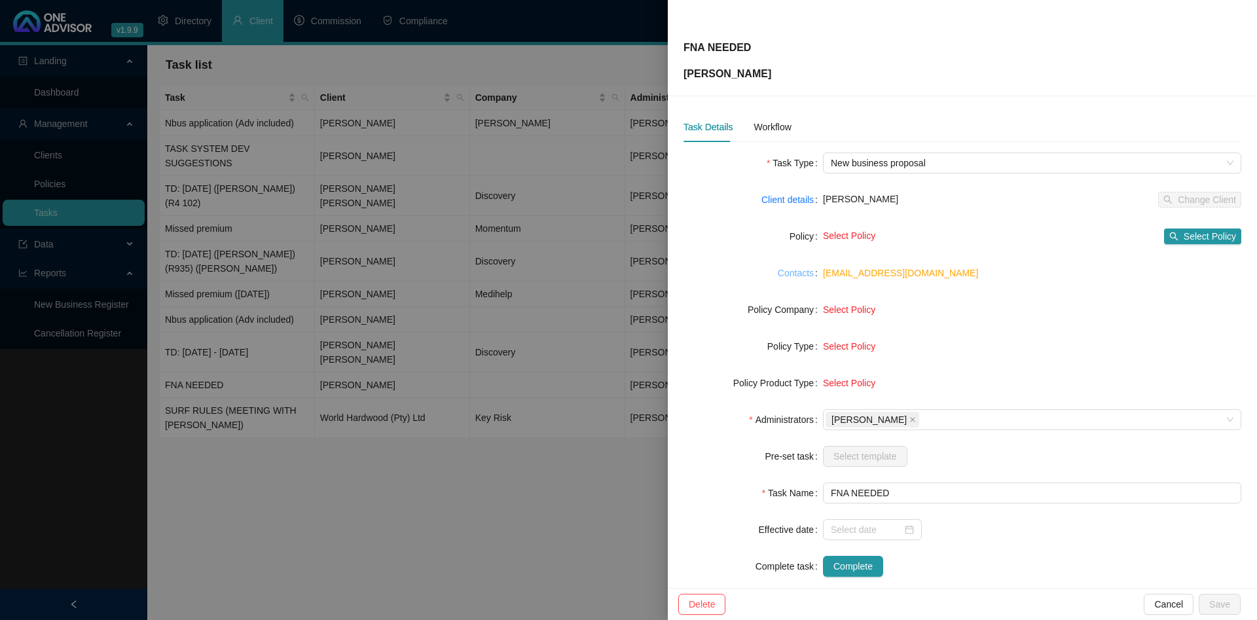
click at [791, 274] on link "Contacts" at bounding box center [796, 273] width 36 height 14
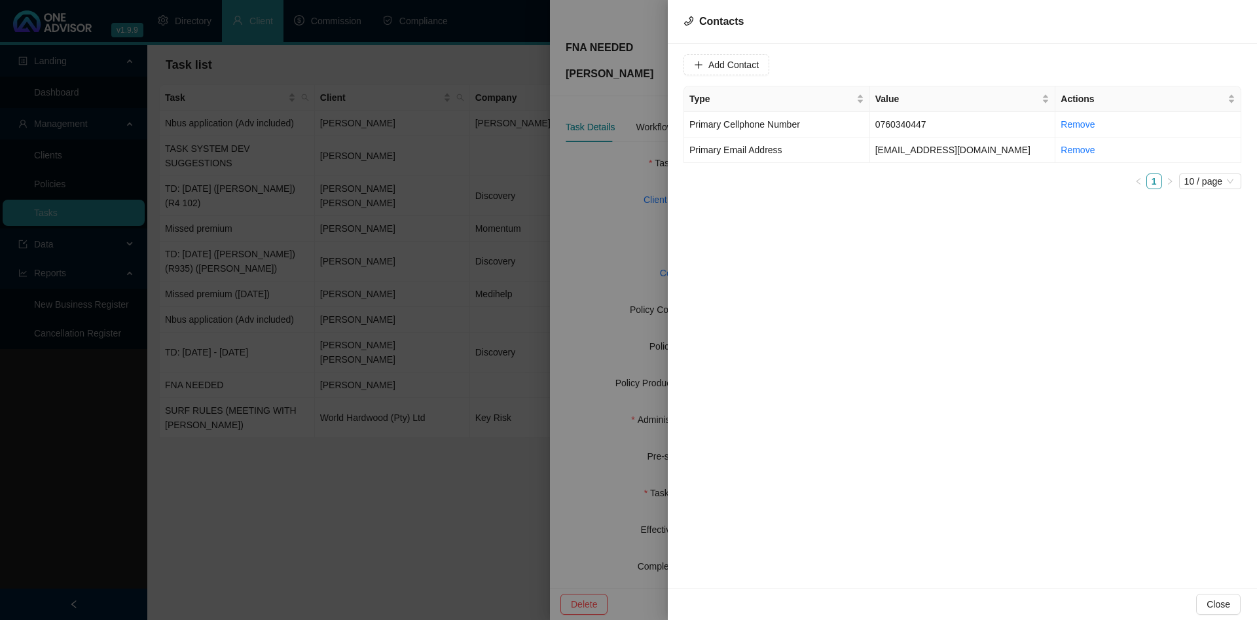
click at [438, 170] on div at bounding box center [628, 310] width 1257 height 620
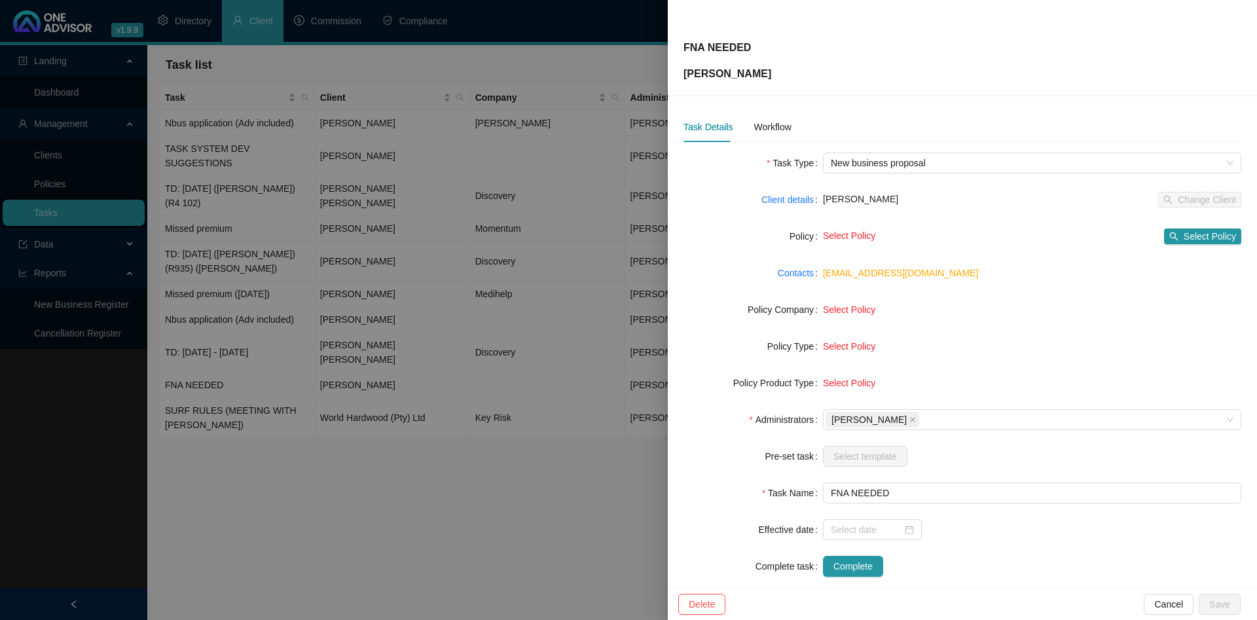
click at [364, 371] on div at bounding box center [628, 310] width 1257 height 620
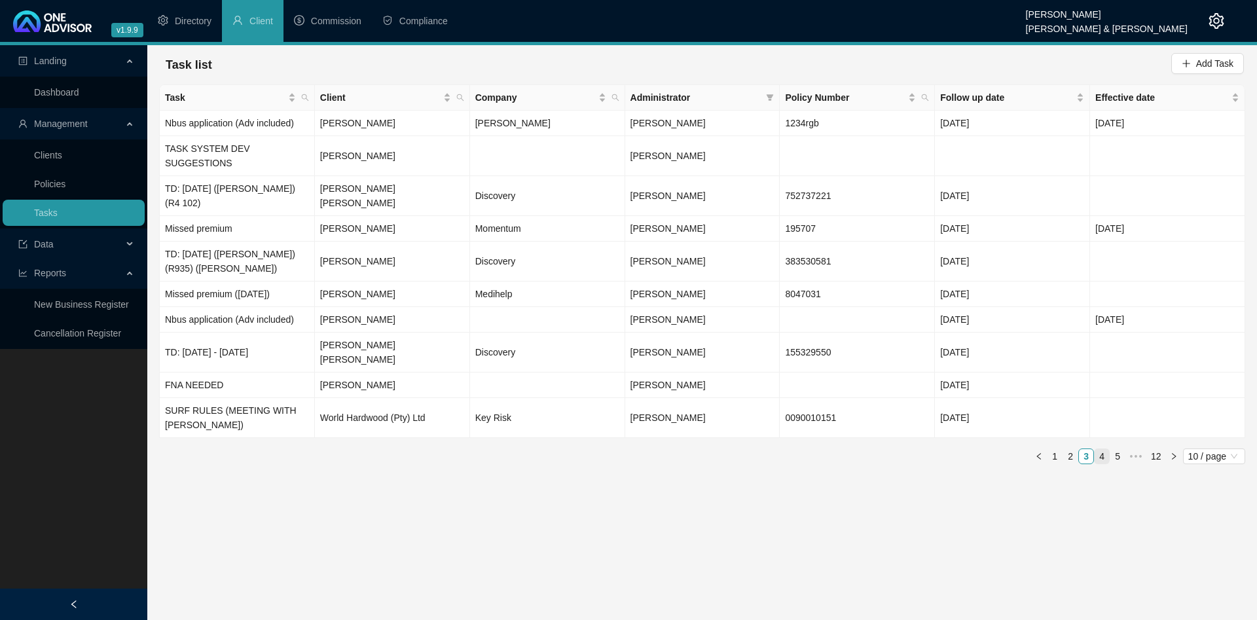
click at [1100, 449] on link "4" at bounding box center [1102, 456] width 14 height 14
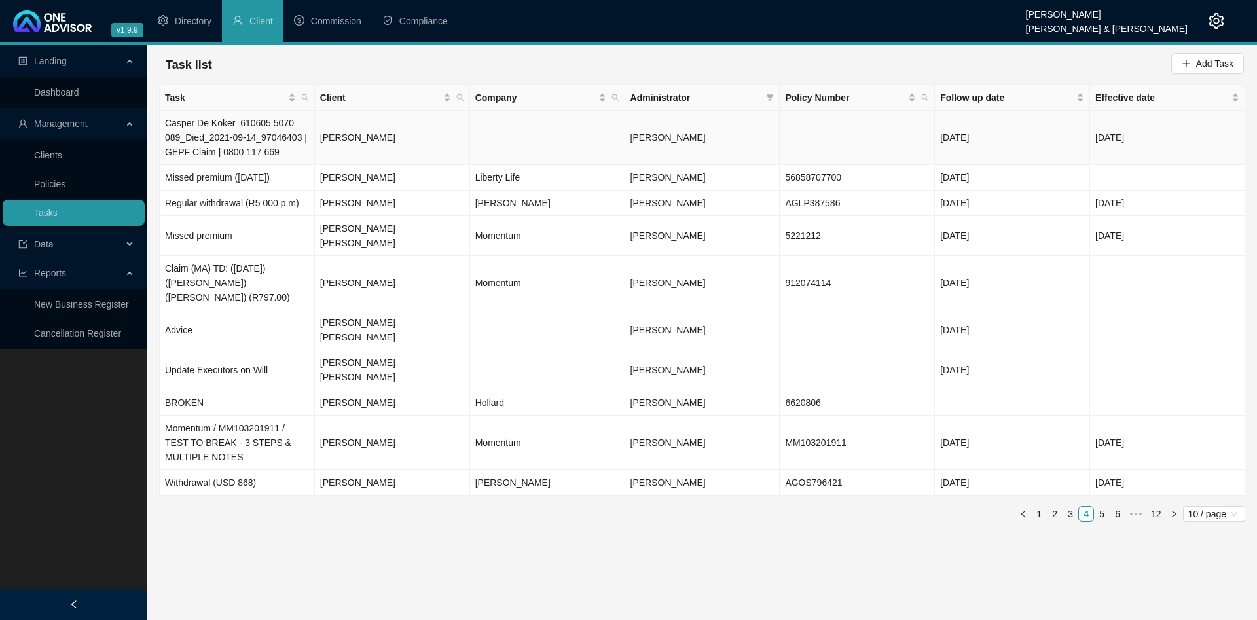
click at [415, 119] on td "[PERSON_NAME]" at bounding box center [392, 138] width 155 height 54
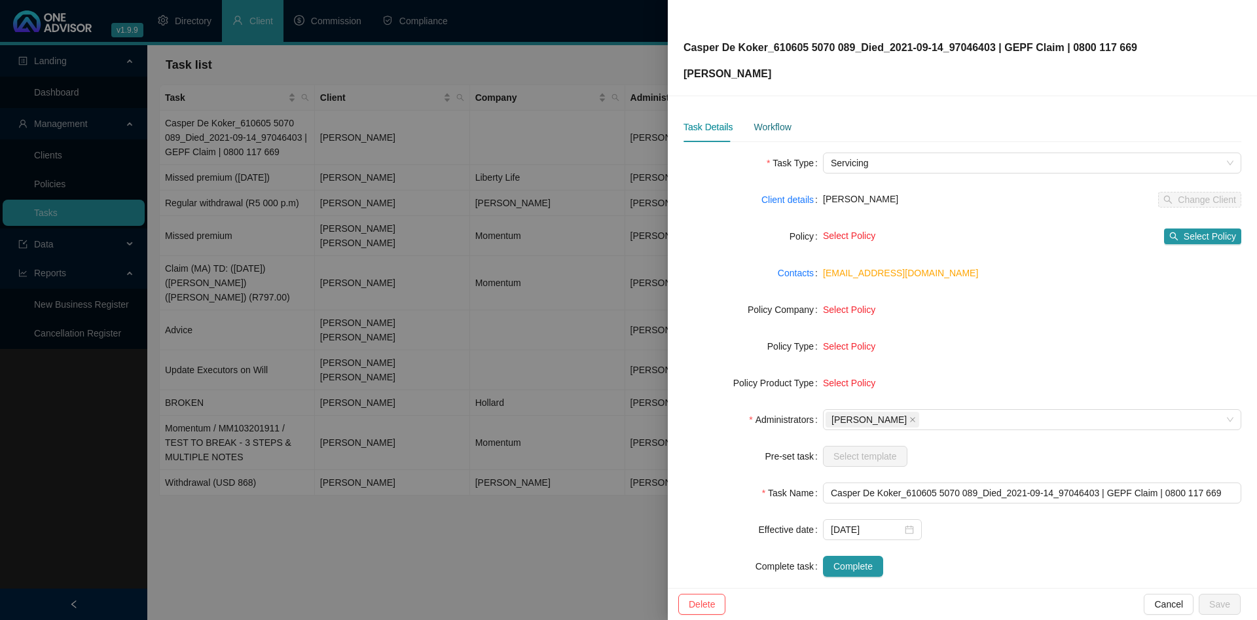
click at [757, 128] on div "Workflow" at bounding box center [772, 127] width 37 height 14
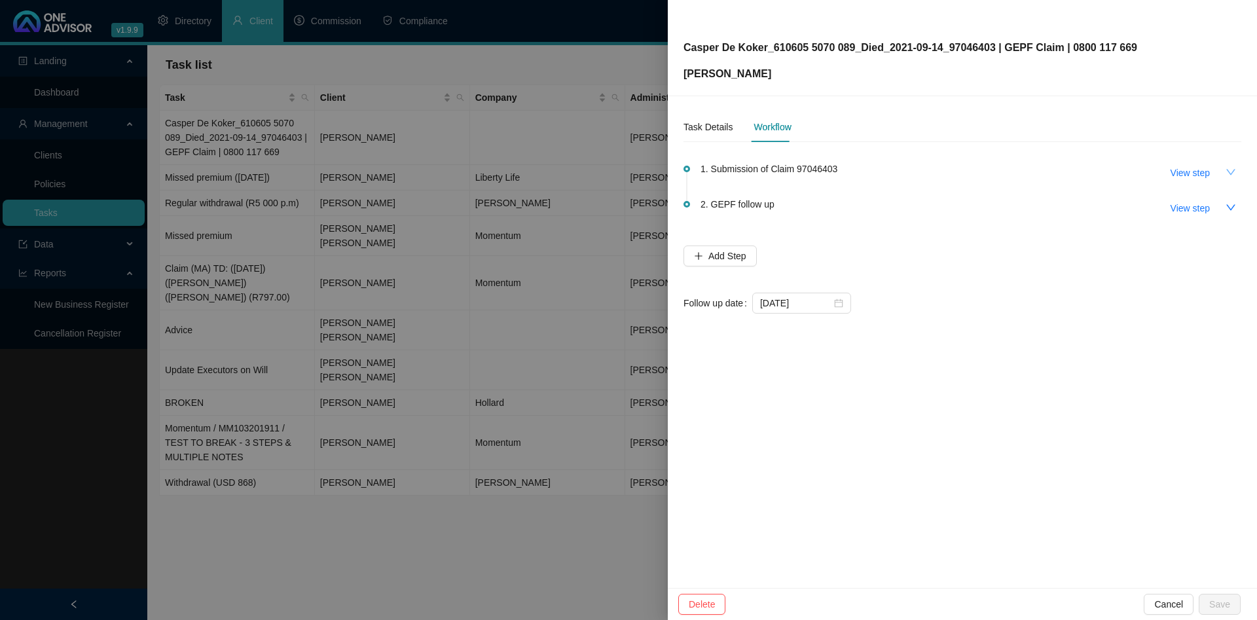
click at [1230, 174] on icon "down" at bounding box center [1230, 172] width 9 height 6
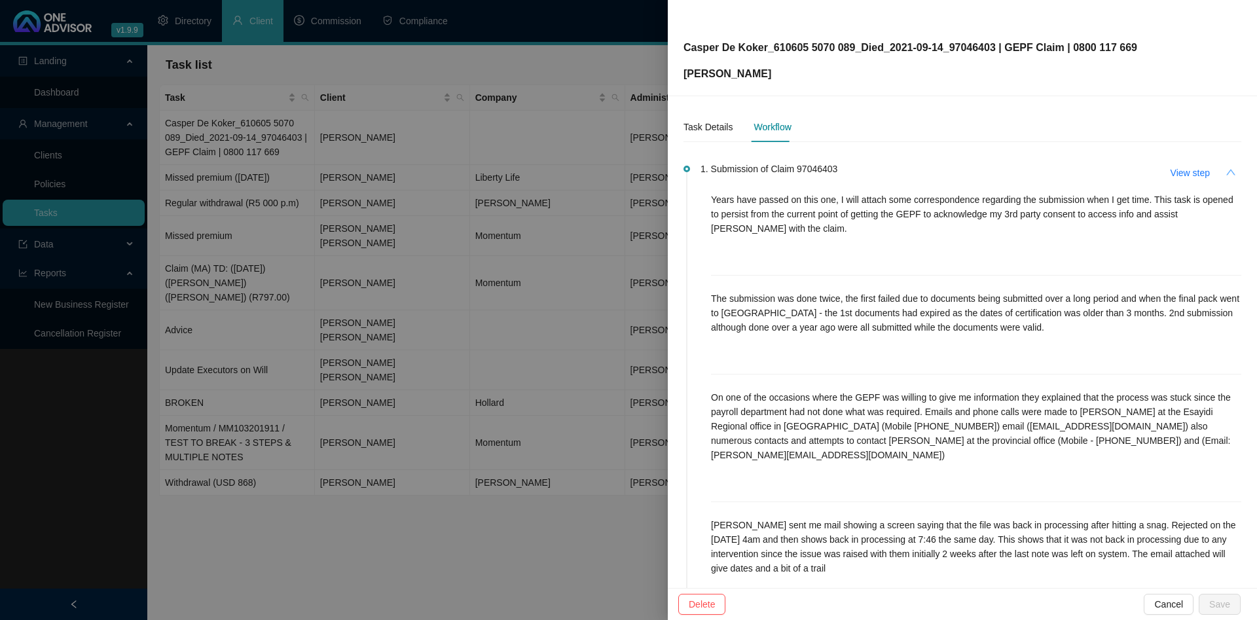
click at [1232, 171] on icon "up" at bounding box center [1230, 172] width 9 height 6
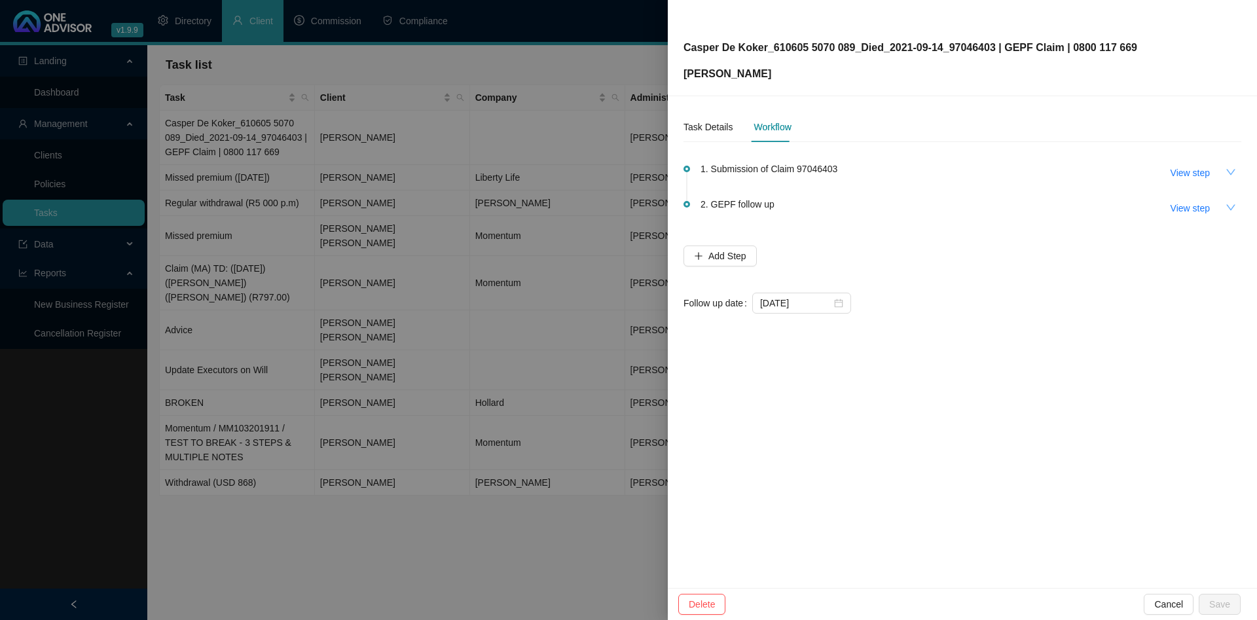
click at [1231, 204] on icon "down" at bounding box center [1231, 207] width 10 height 10
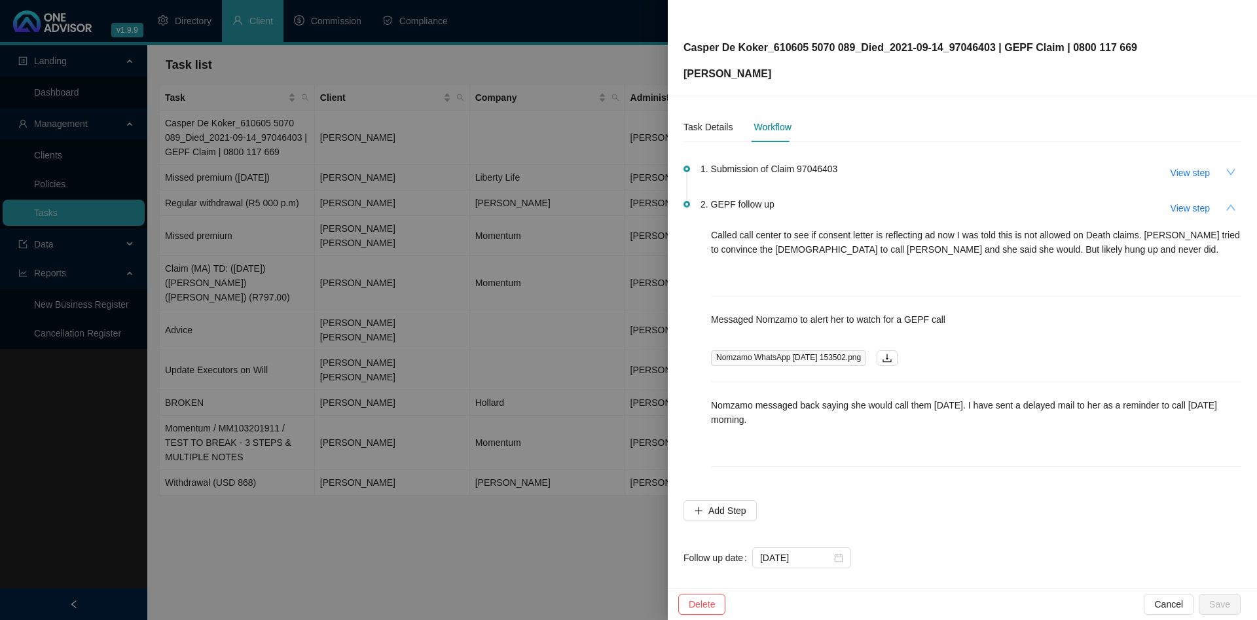
click at [1232, 206] on icon "up" at bounding box center [1231, 207] width 10 height 10
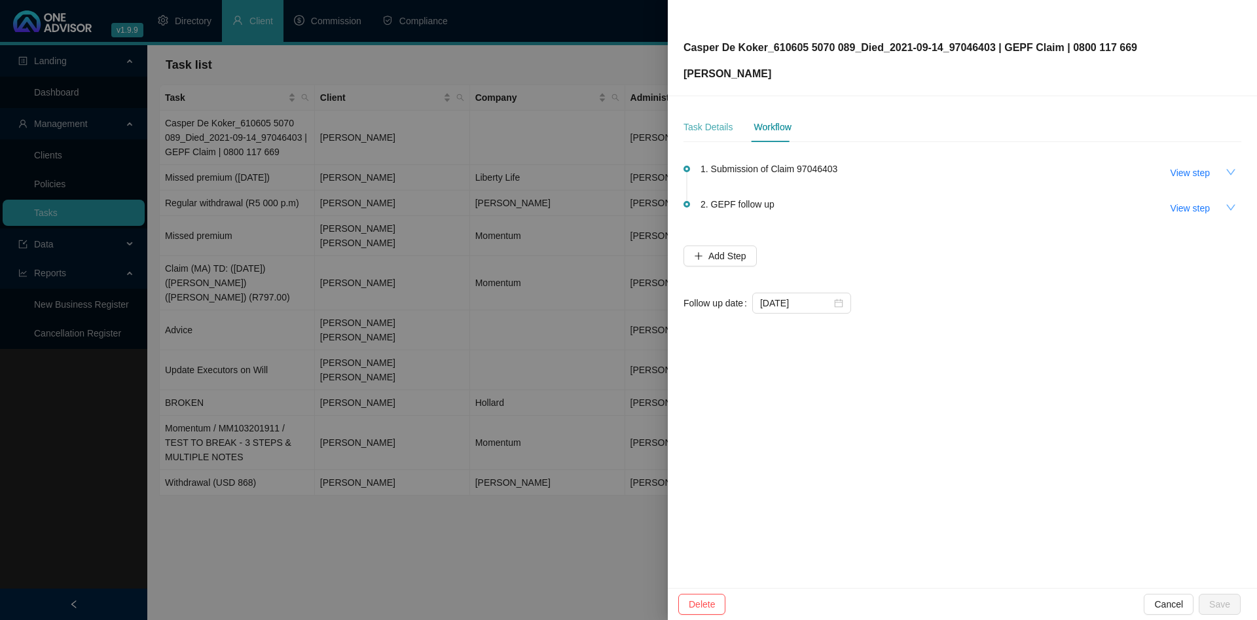
click at [710, 117] on div "Task Details" at bounding box center [708, 127] width 49 height 30
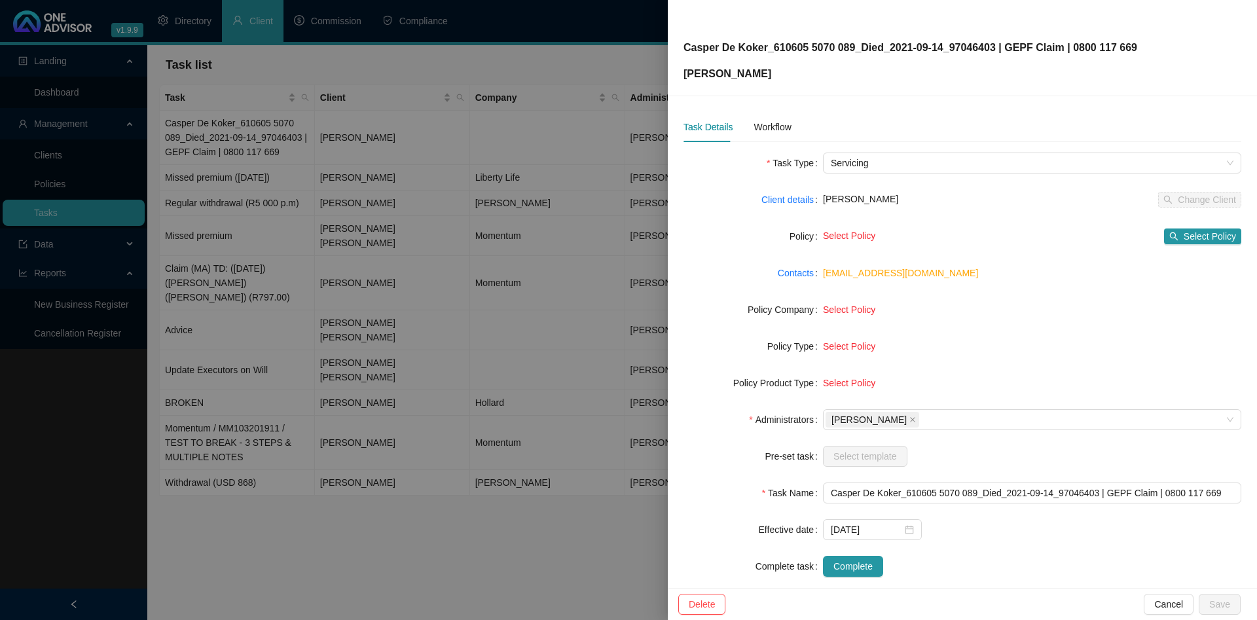
click at [455, 146] on div at bounding box center [628, 310] width 1257 height 620
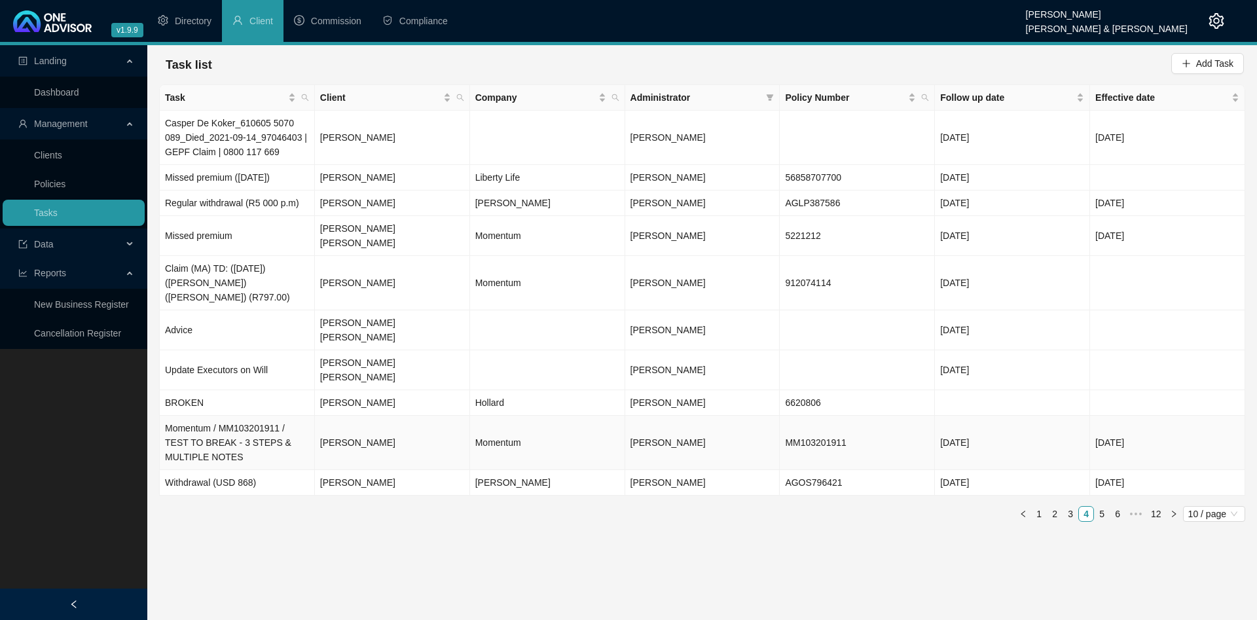
click at [279, 420] on td "Momentum / MM103201911 / TEST TO BREAK - 3 STEPS & MULTIPLE NOTES" at bounding box center [237, 443] width 155 height 54
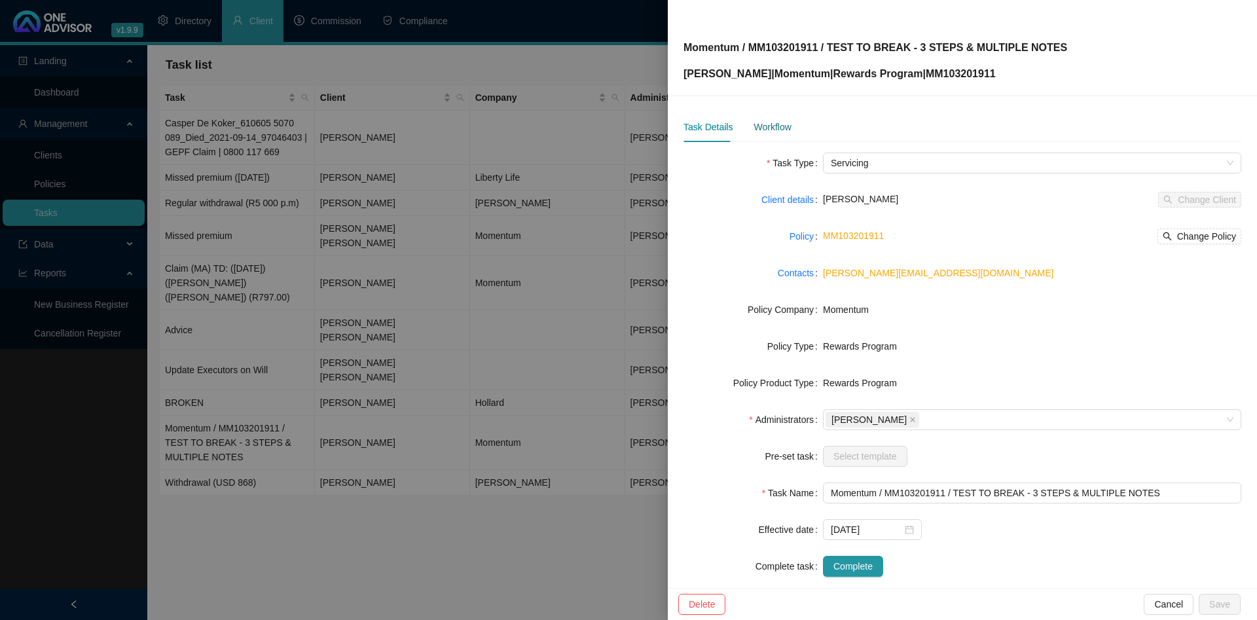
click at [779, 126] on div "Workflow" at bounding box center [772, 127] width 37 height 14
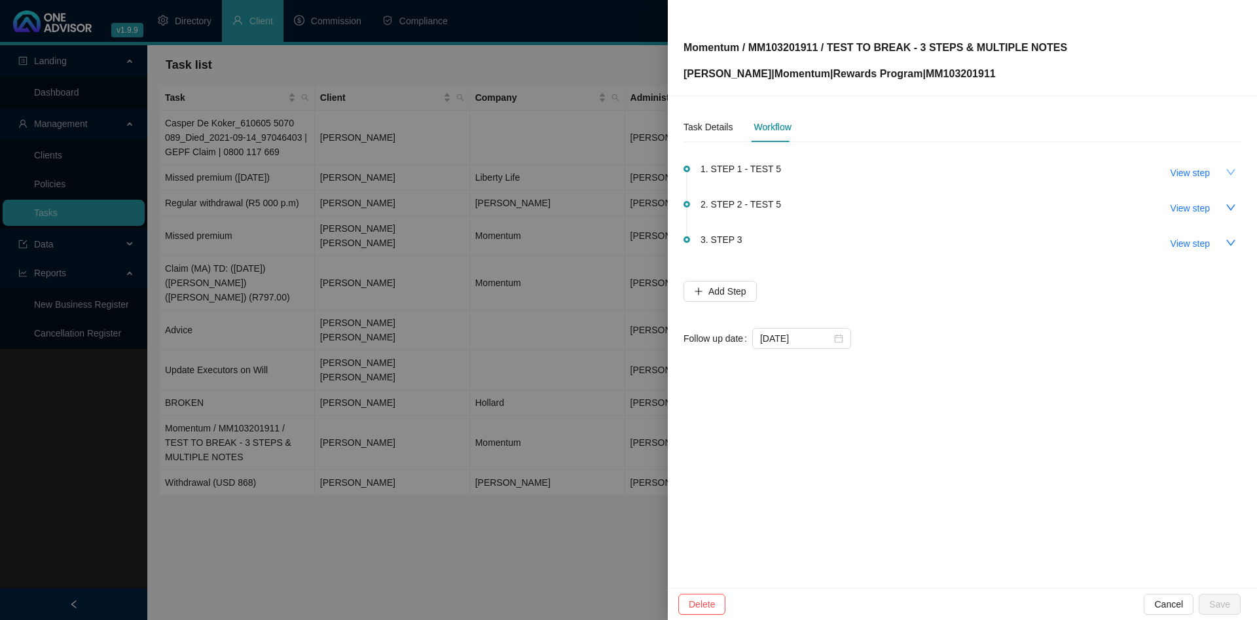
click at [1228, 163] on button "button" at bounding box center [1230, 172] width 21 height 21
click at [1229, 168] on icon "up" at bounding box center [1231, 172] width 10 height 10
click at [1236, 201] on button "button" at bounding box center [1230, 207] width 21 height 21
click at [1229, 236] on button "button" at bounding box center [1230, 242] width 21 height 21
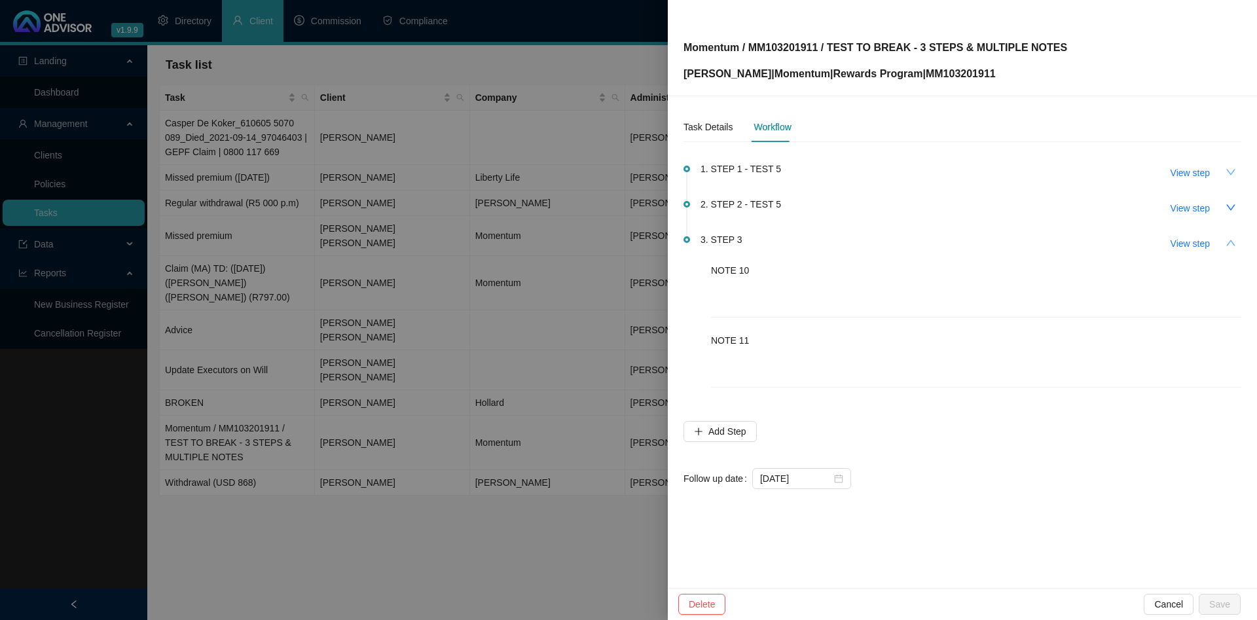
click at [1229, 236] on button "button" at bounding box center [1230, 242] width 21 height 21
click at [475, 175] on div at bounding box center [628, 310] width 1257 height 620
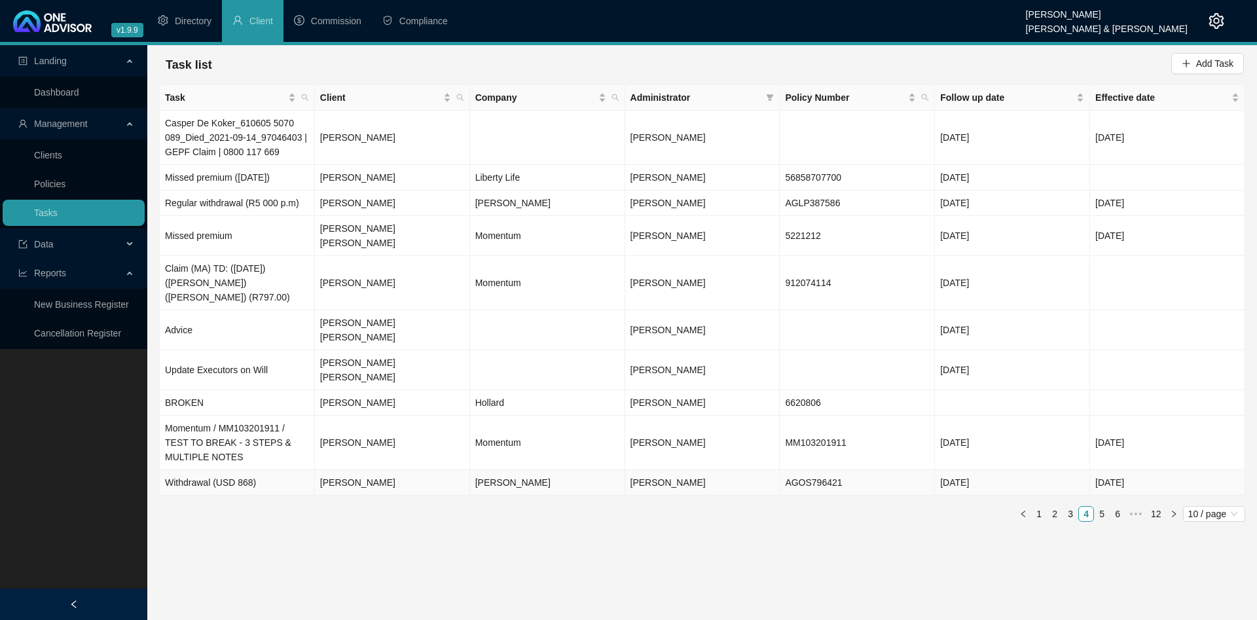
click at [259, 470] on td "Withdrawal (USD 868)" at bounding box center [237, 483] width 155 height 26
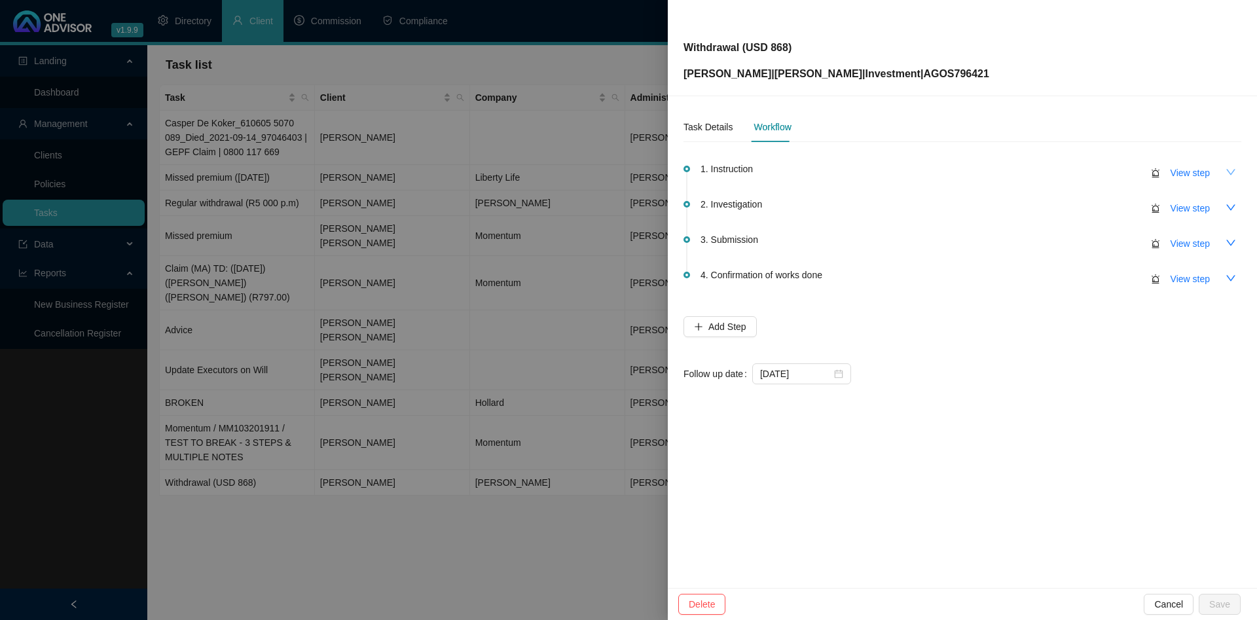
click at [1234, 170] on icon "down" at bounding box center [1231, 172] width 10 height 10
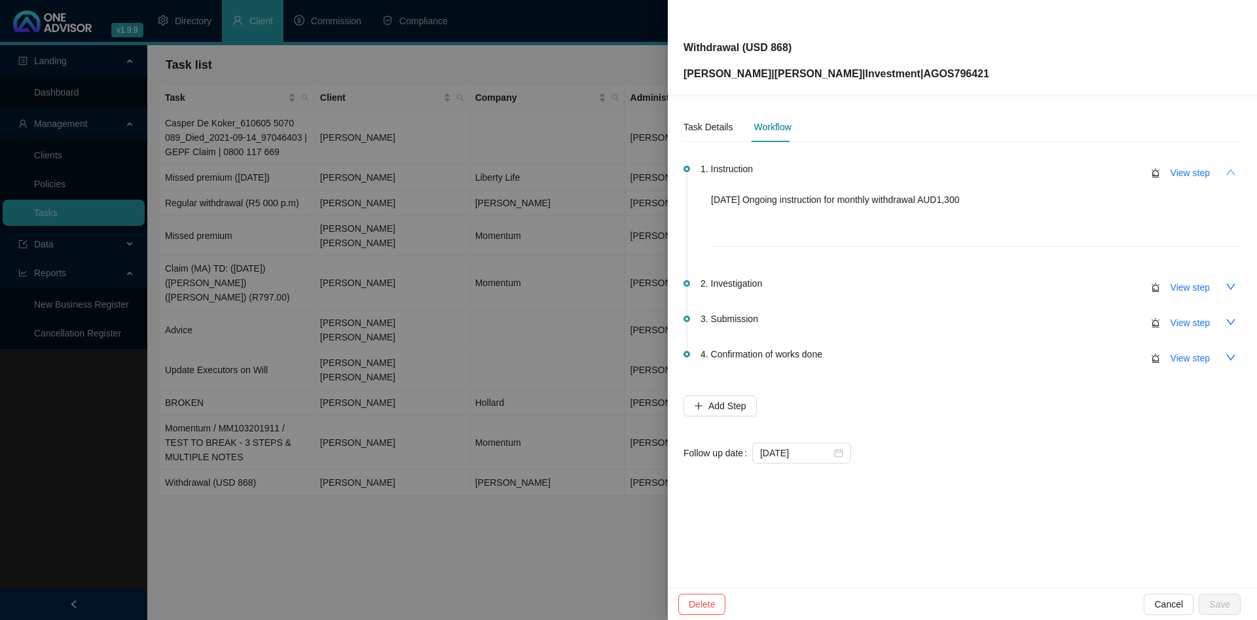
click at [1234, 170] on icon "up" at bounding box center [1231, 172] width 10 height 10
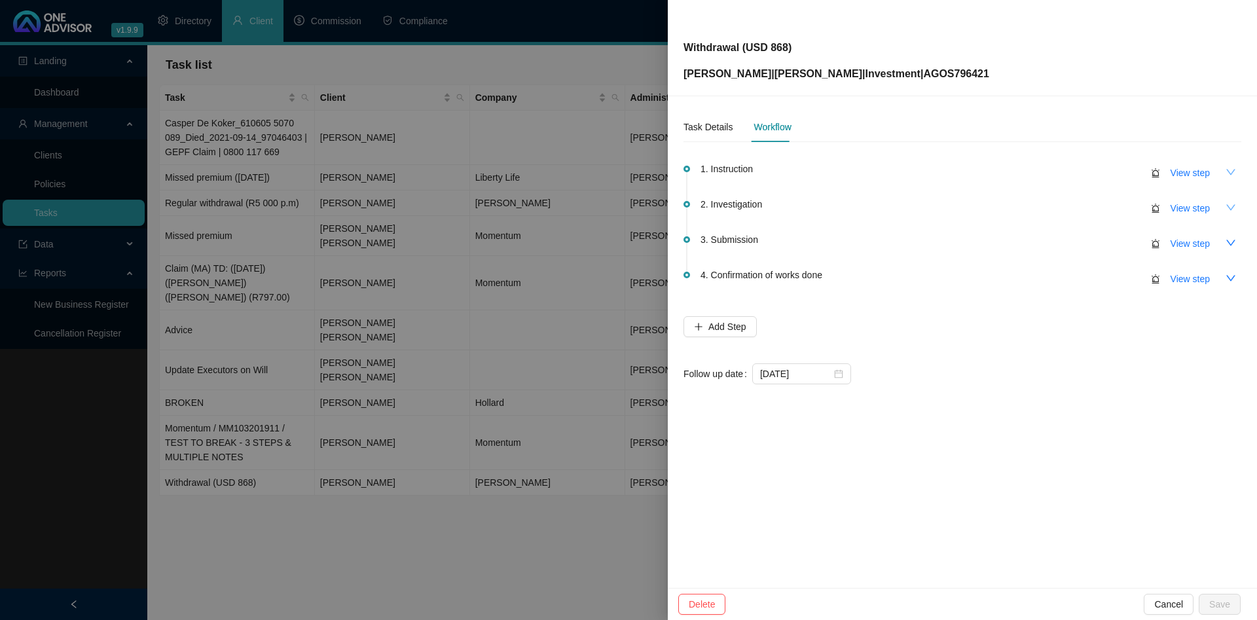
click at [1231, 204] on icon "down" at bounding box center [1231, 207] width 10 height 10
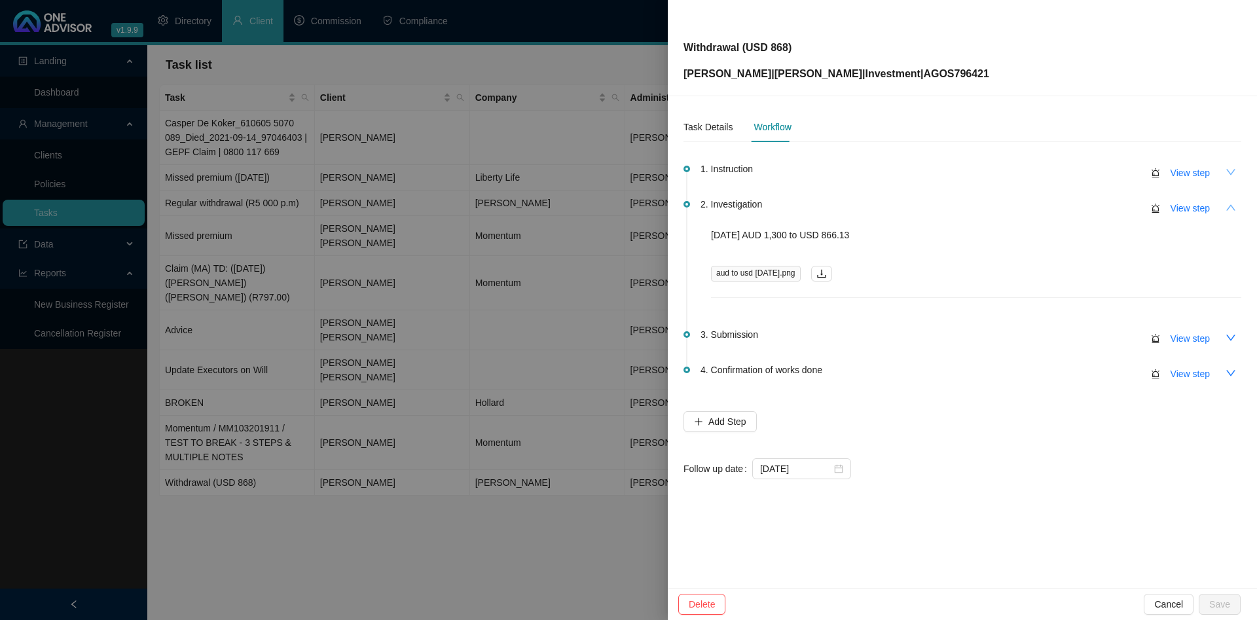
click at [1231, 204] on icon "up" at bounding box center [1231, 207] width 10 height 10
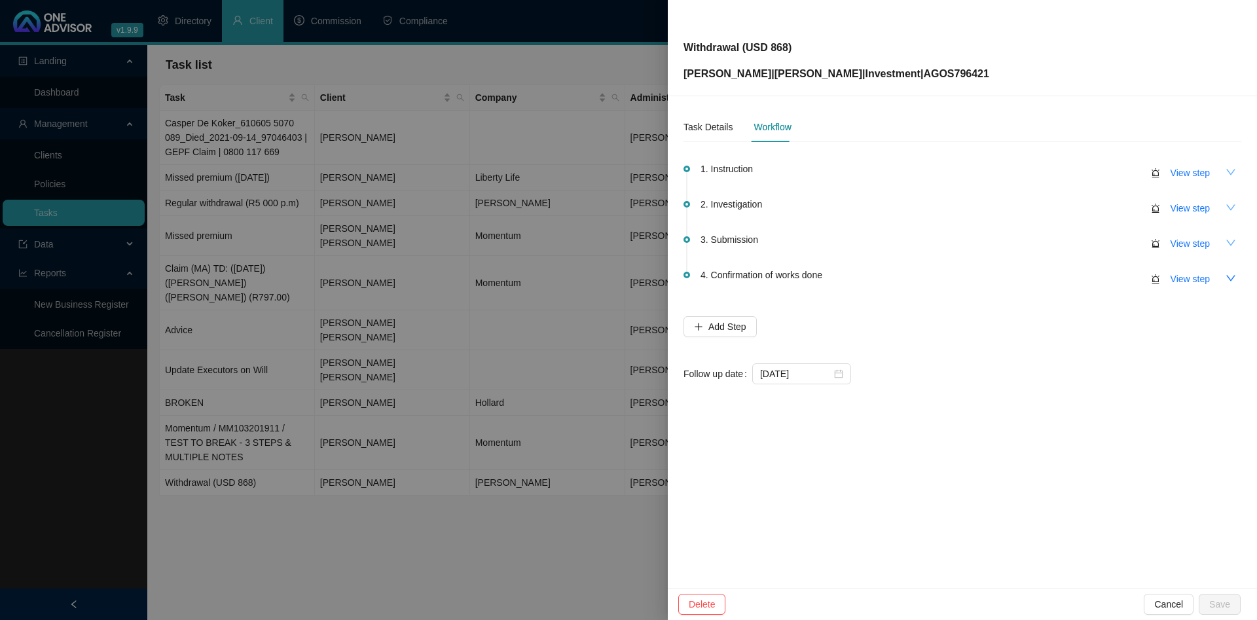
click at [1228, 242] on icon "down" at bounding box center [1231, 243] width 10 height 10
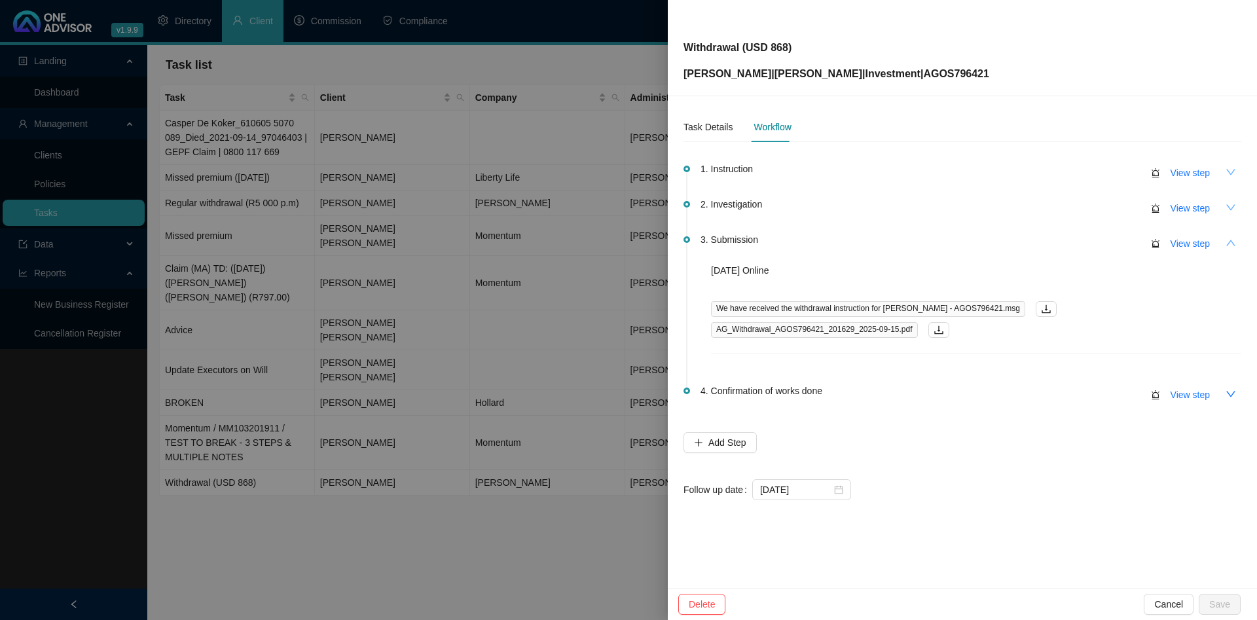
click at [1228, 242] on icon "up" at bounding box center [1231, 243] width 10 height 10
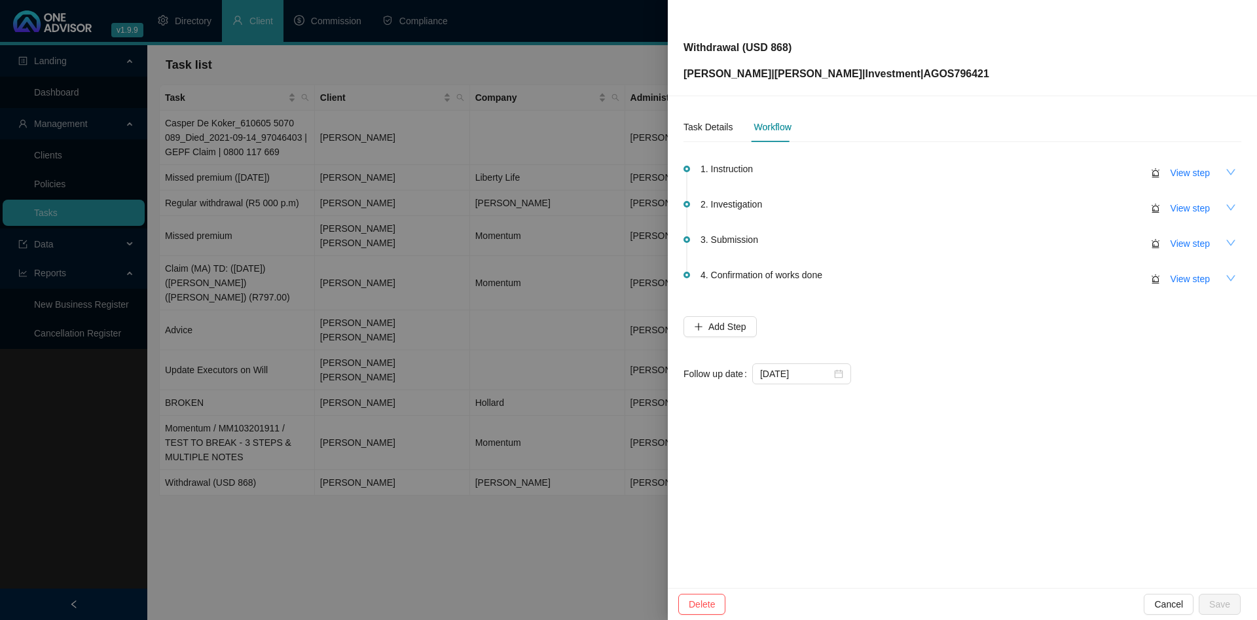
click at [1232, 271] on button "button" at bounding box center [1230, 278] width 21 height 21
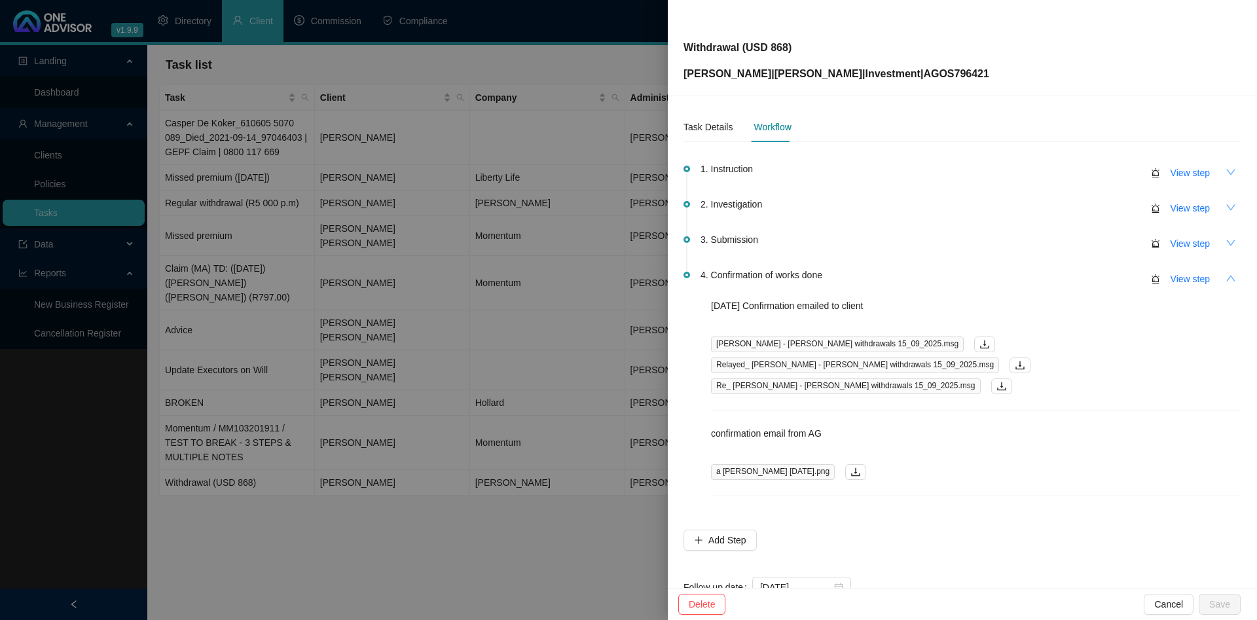
click at [1232, 271] on button "button" at bounding box center [1230, 278] width 21 height 21
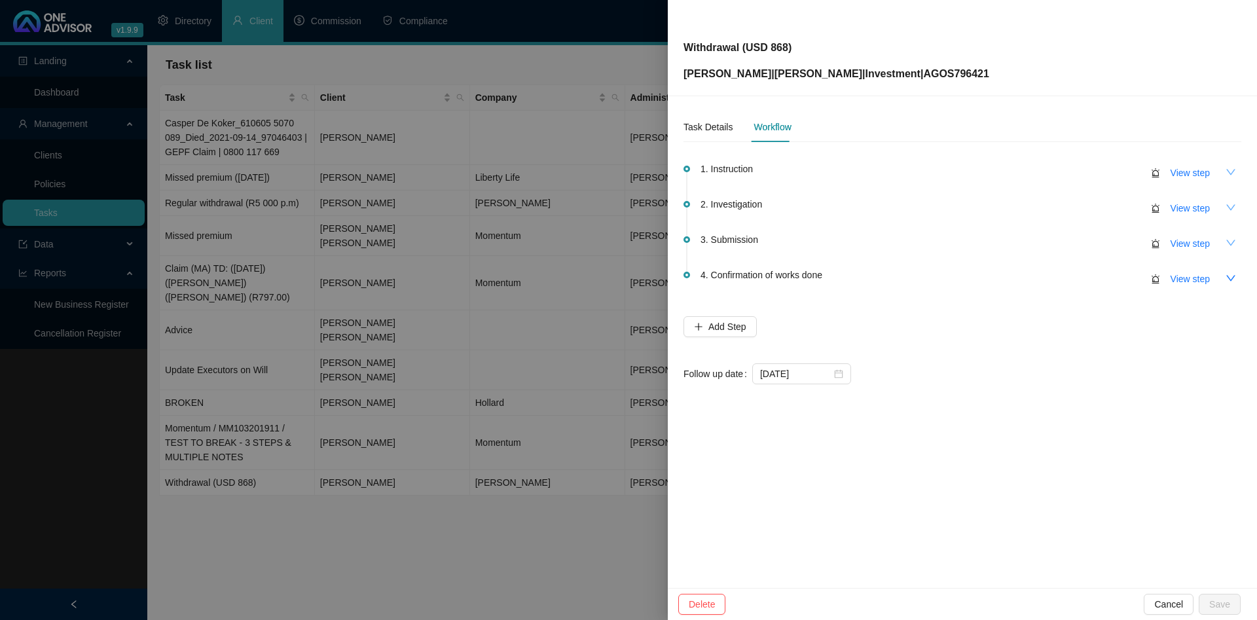
click at [361, 183] on div at bounding box center [628, 310] width 1257 height 620
